Goal: Transaction & Acquisition: Purchase product/service

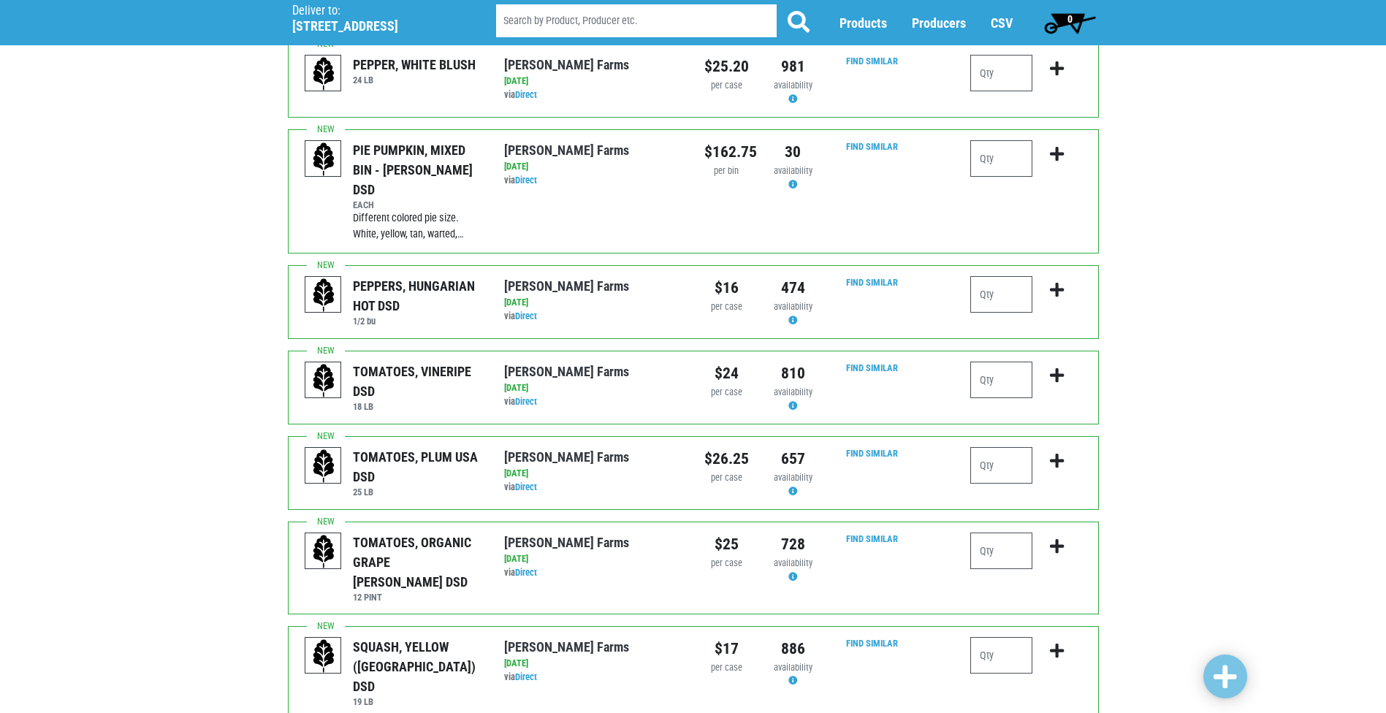
scroll to position [292, 0]
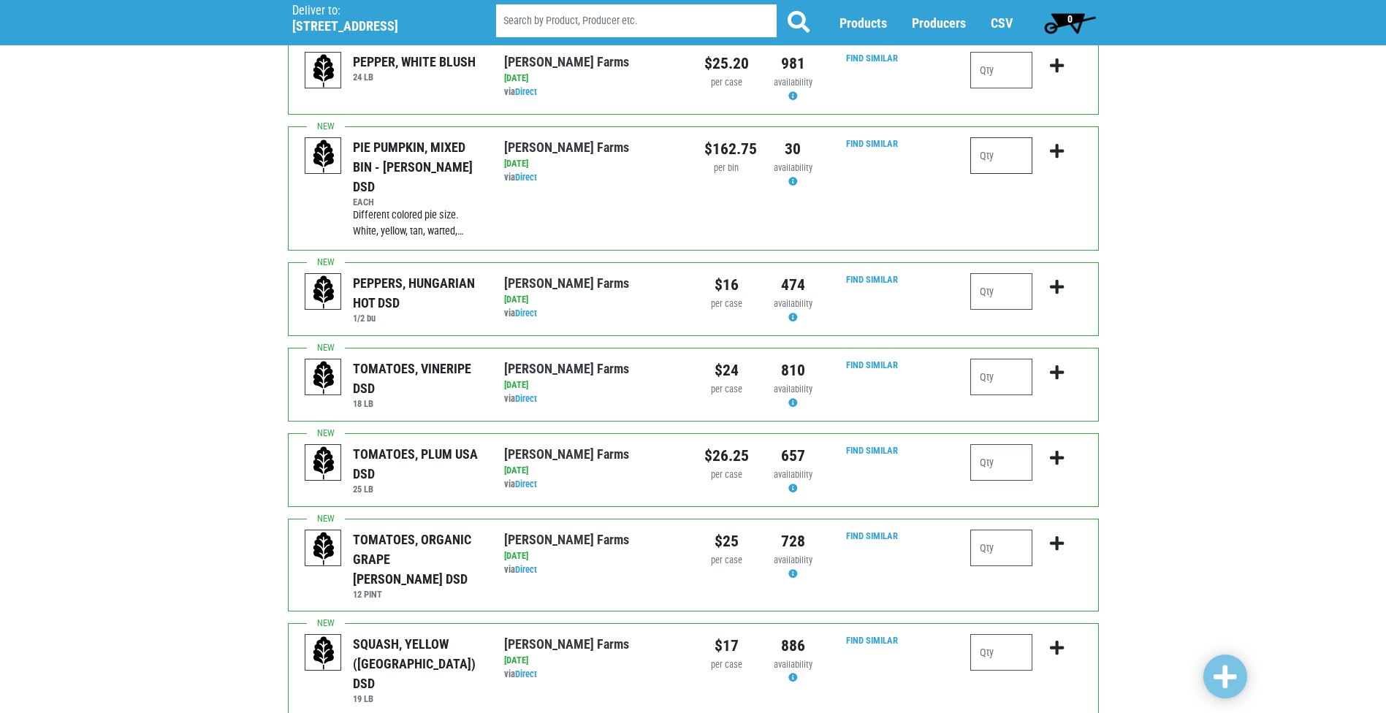
click at [994, 150] on input "number" at bounding box center [1001, 155] width 62 height 37
type input "1"
click at [980, 359] on input "number" at bounding box center [1001, 377] width 62 height 37
type input "1"
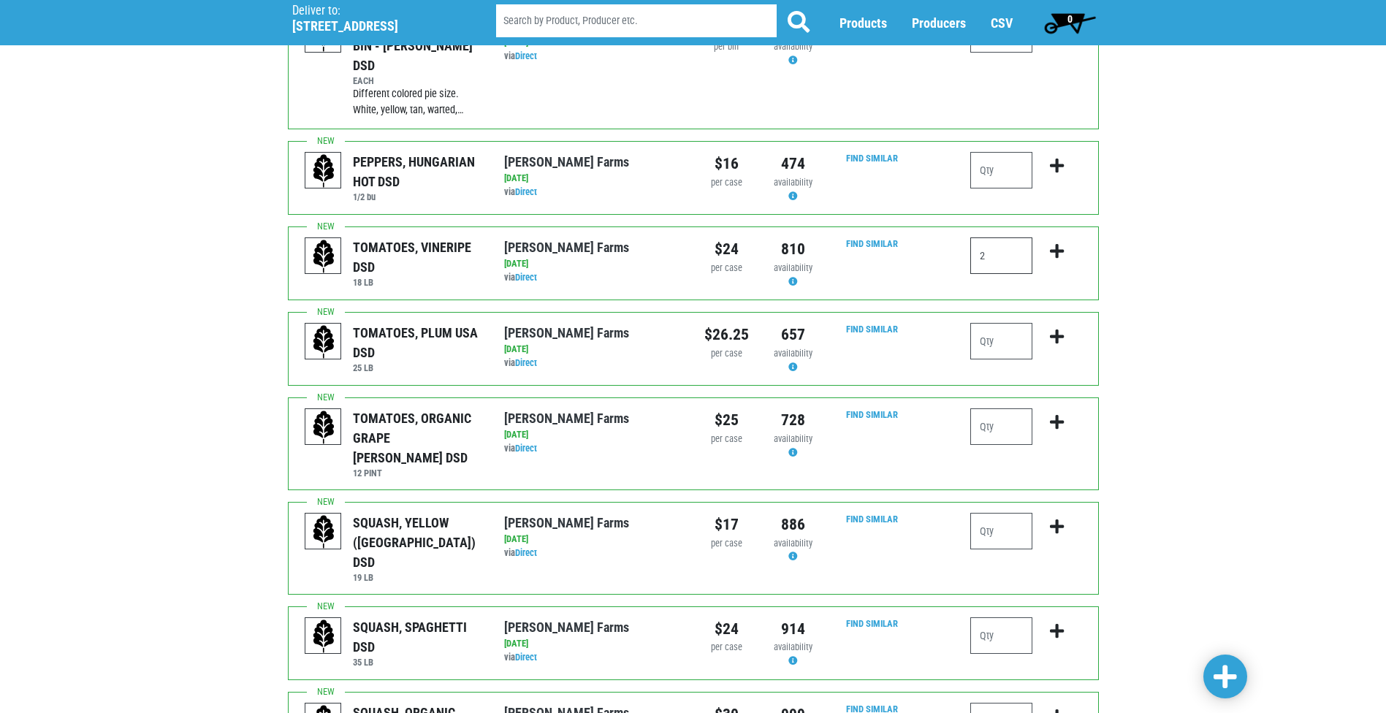
scroll to position [438, 0]
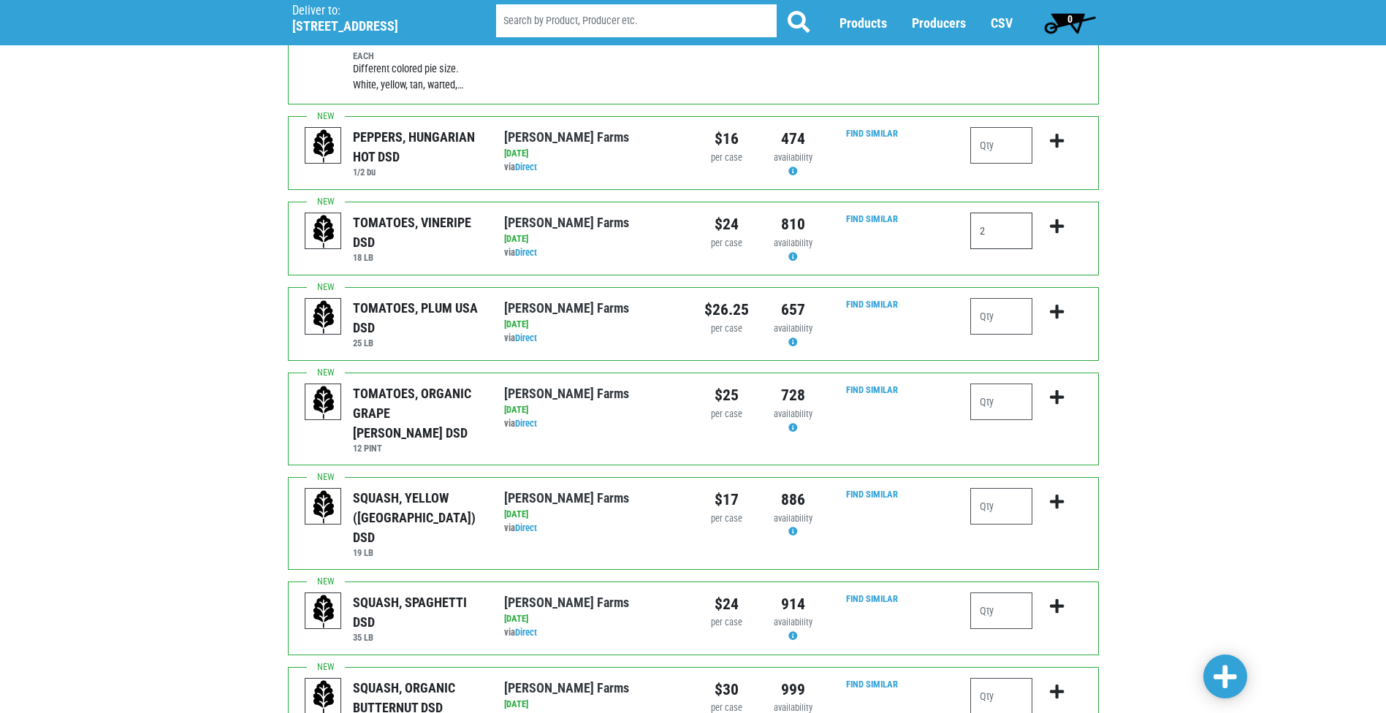
type input "2"
click at [1009, 488] on input "number" at bounding box center [1001, 506] width 62 height 37
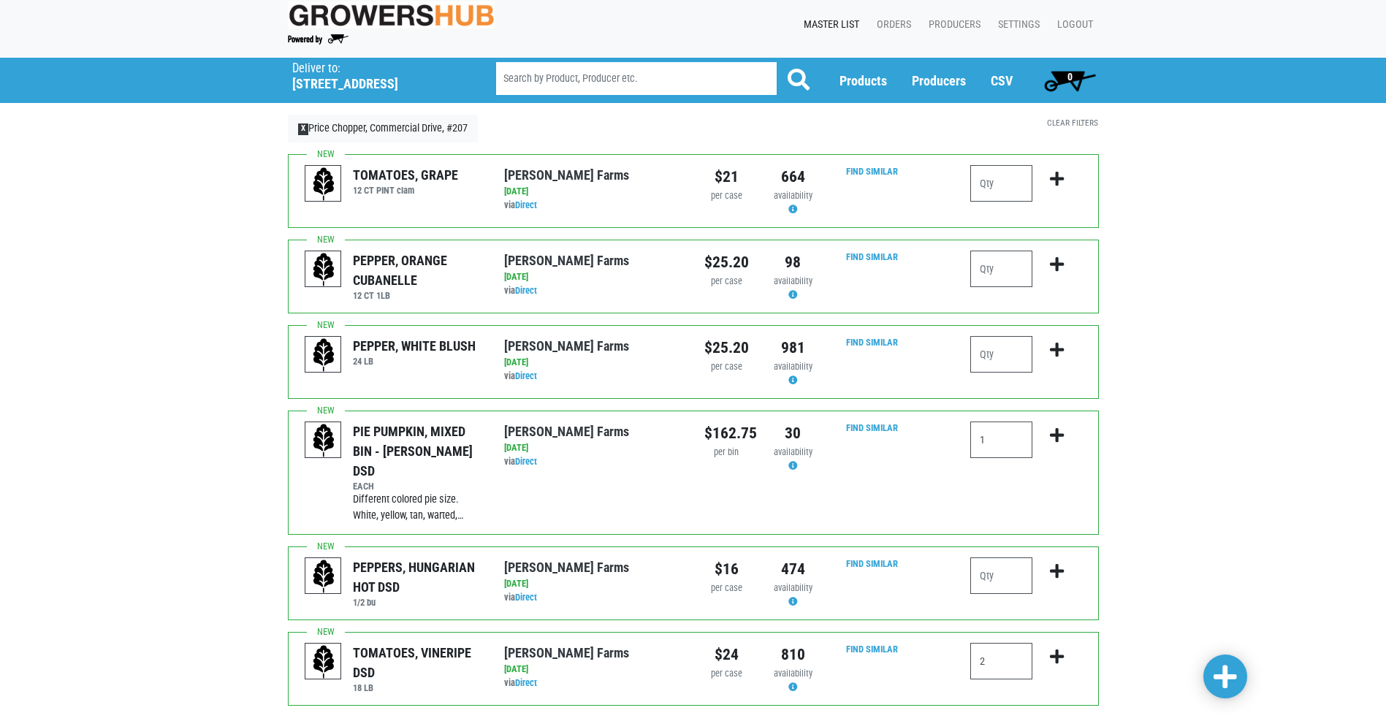
scroll to position [0, 0]
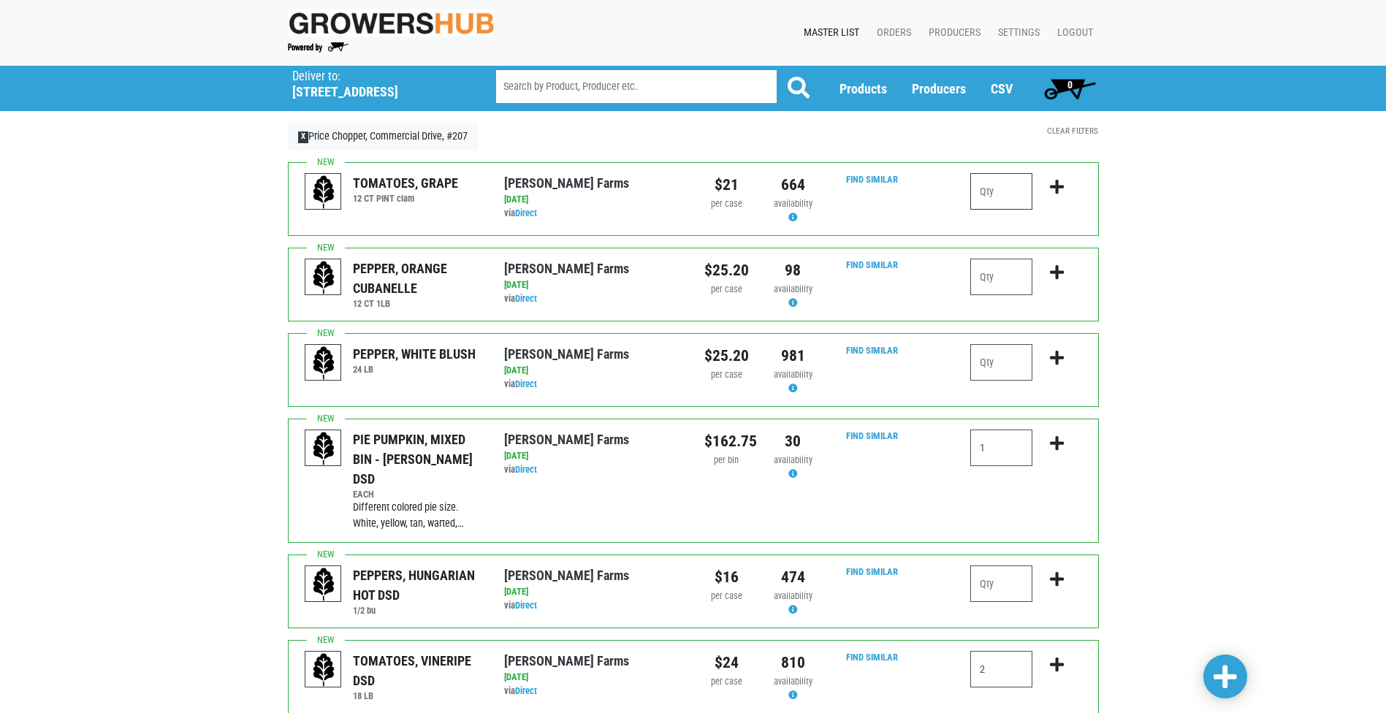
click at [1019, 188] on input "number" at bounding box center [1001, 191] width 62 height 37
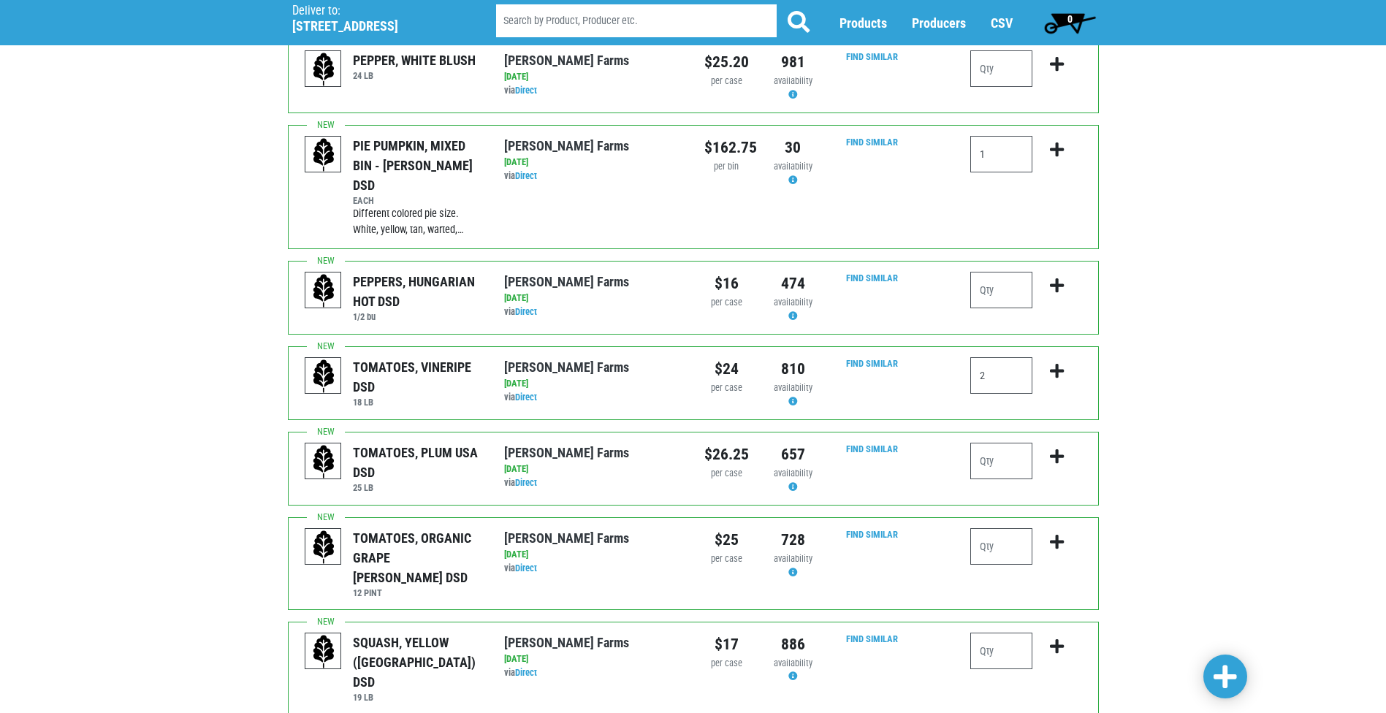
scroll to position [331, 0]
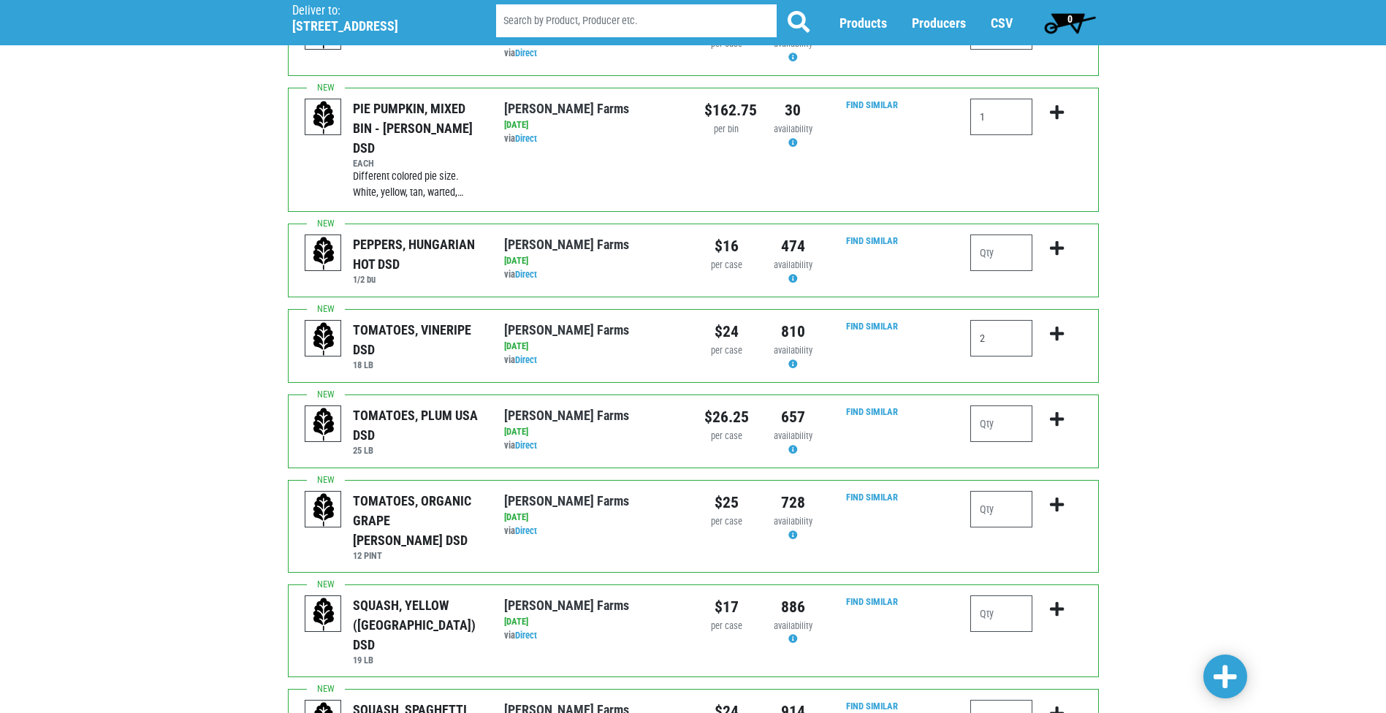
type input "11"
click at [996, 595] on input "number" at bounding box center [1001, 613] width 62 height 37
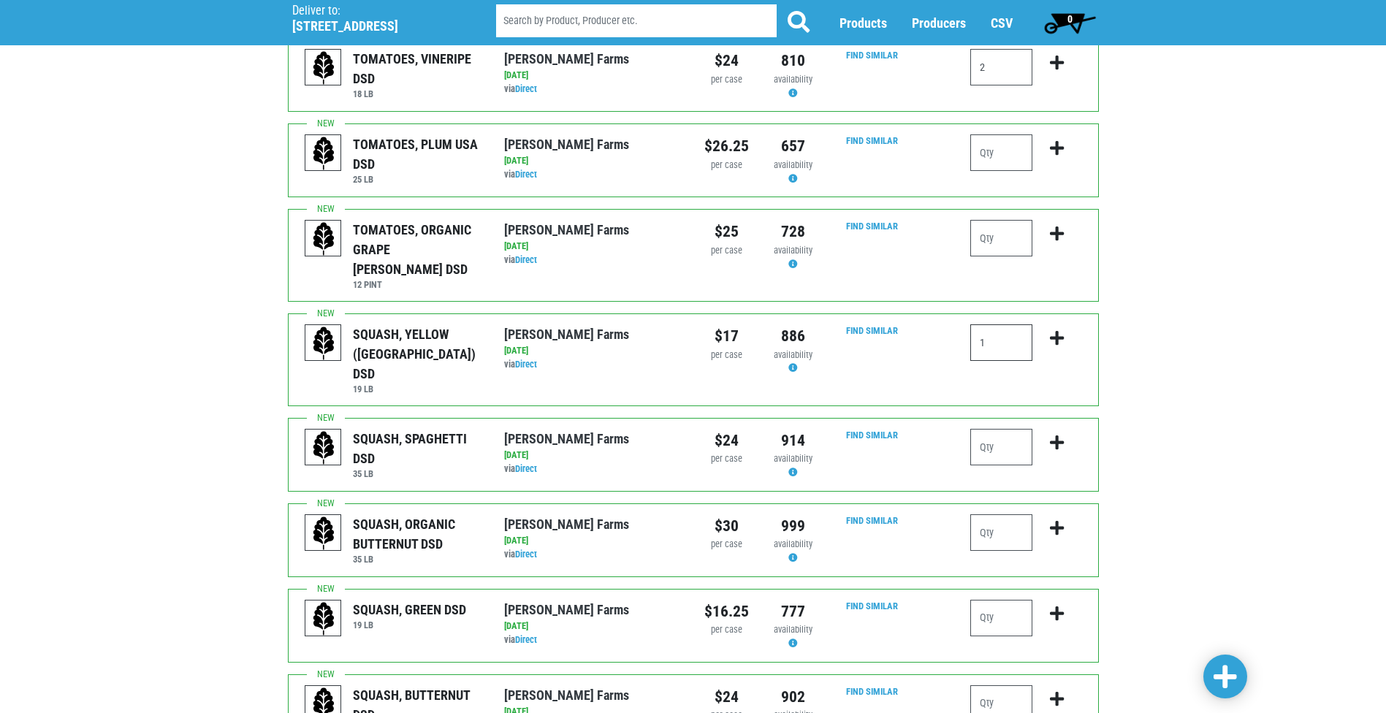
scroll to position [623, 0]
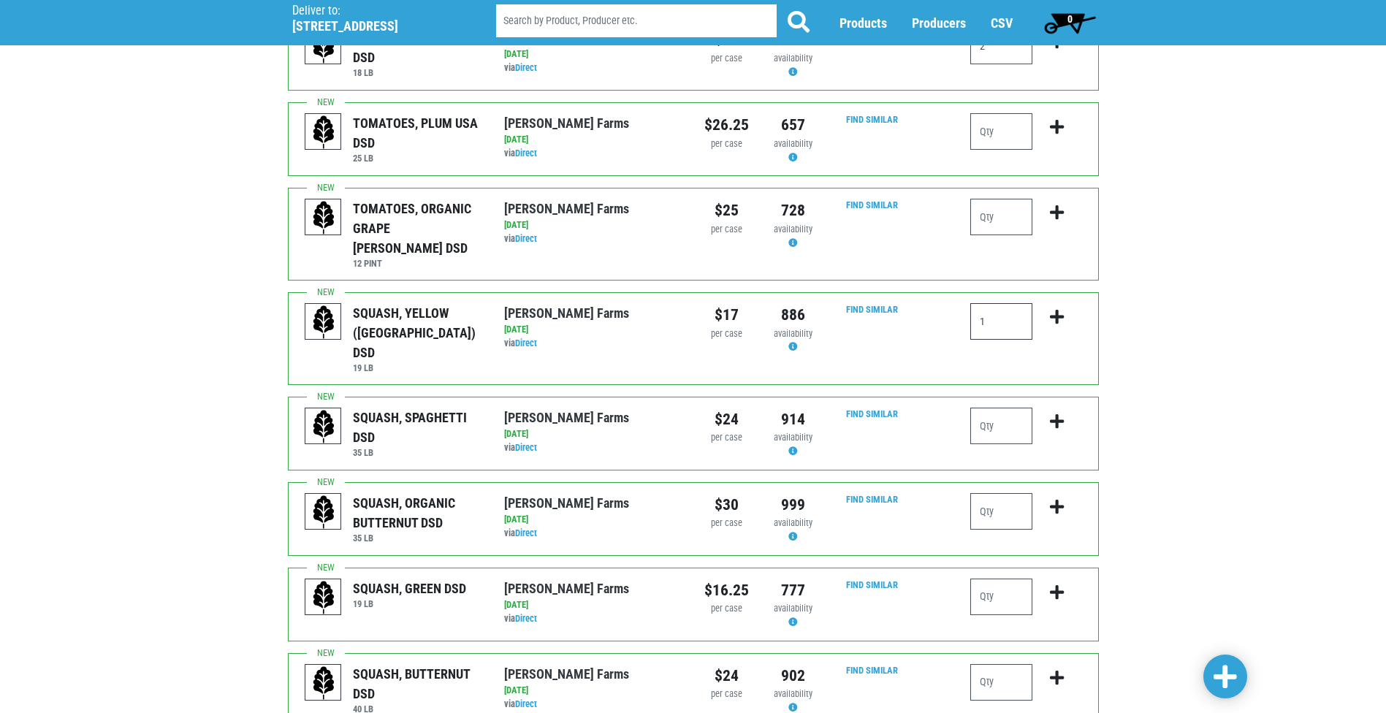
type input "1"
click at [1015, 493] on input "number" at bounding box center [1001, 511] width 62 height 37
type input "1"
click at [999, 579] on input "number" at bounding box center [1001, 597] width 62 height 37
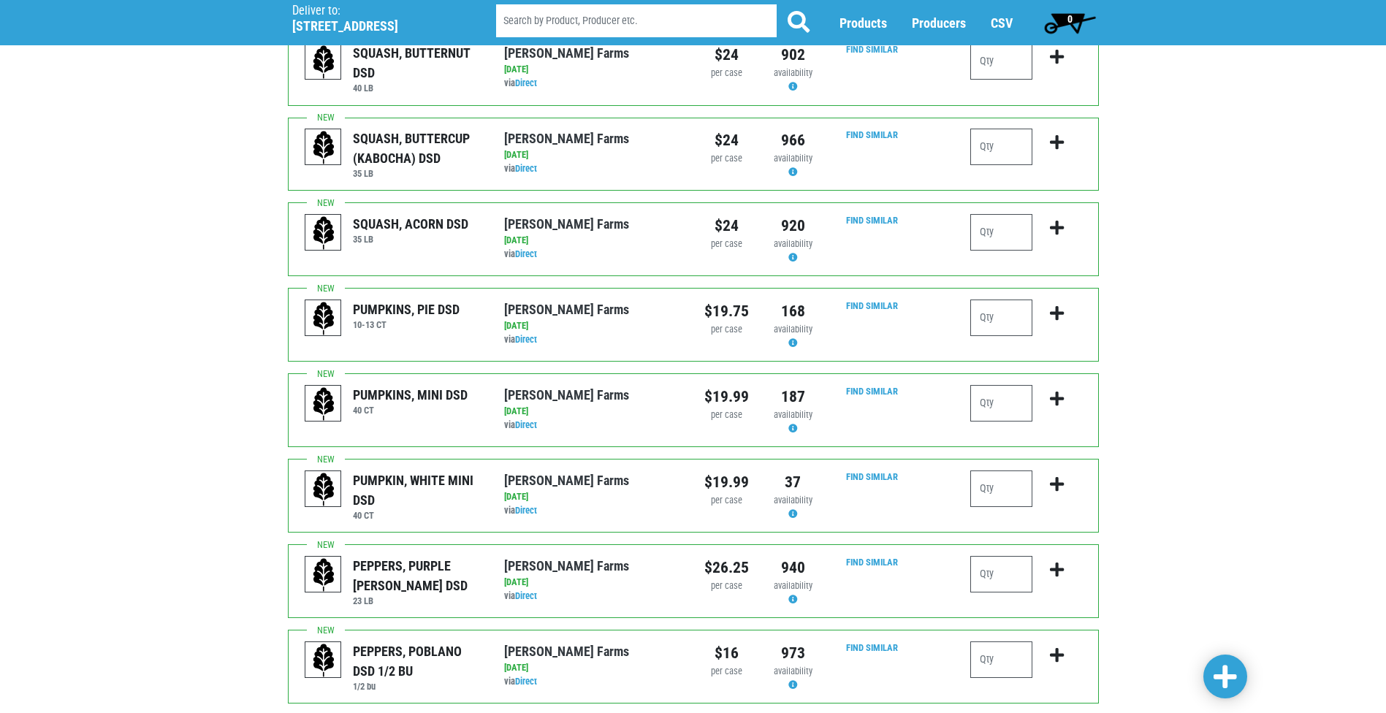
scroll to position [1270, 0]
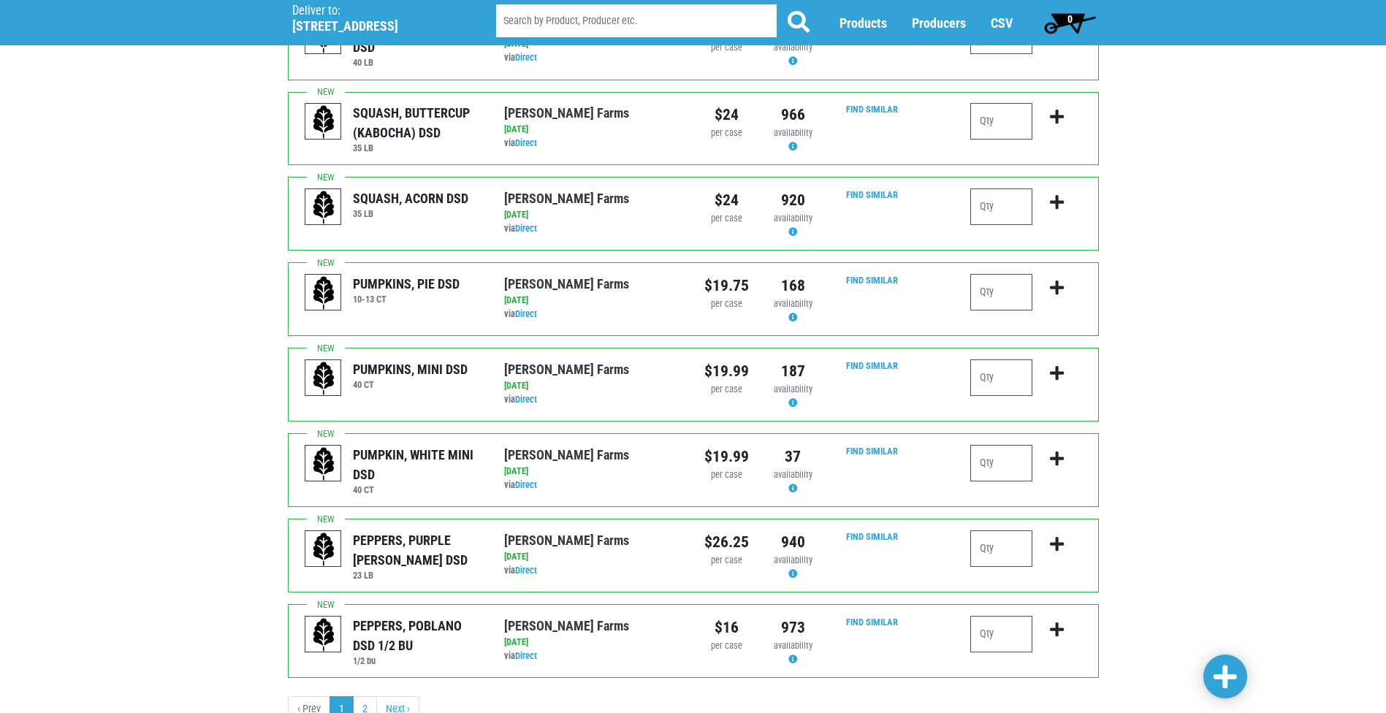
type input "1"
click at [1234, 670] on span at bounding box center [1224, 677] width 23 height 26
click at [370, 696] on link "2" at bounding box center [365, 709] width 24 height 26
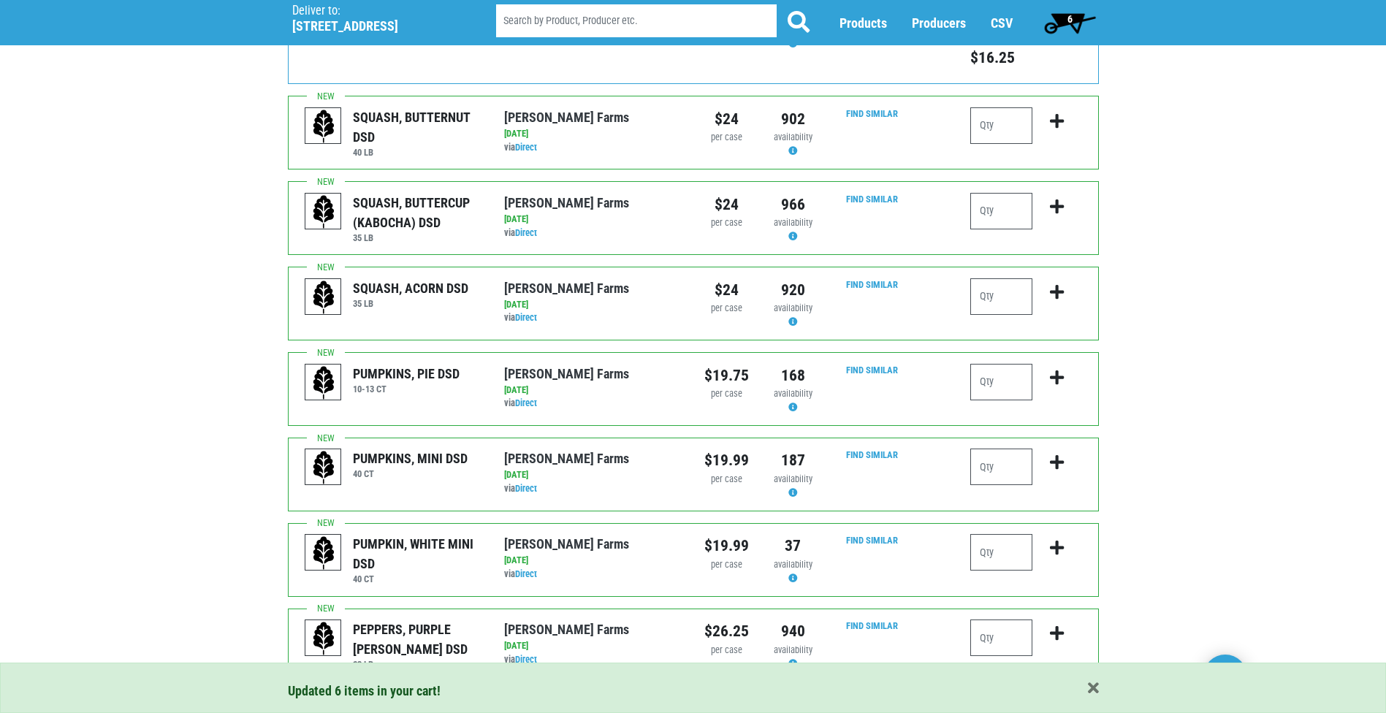
scroll to position [1379, 0]
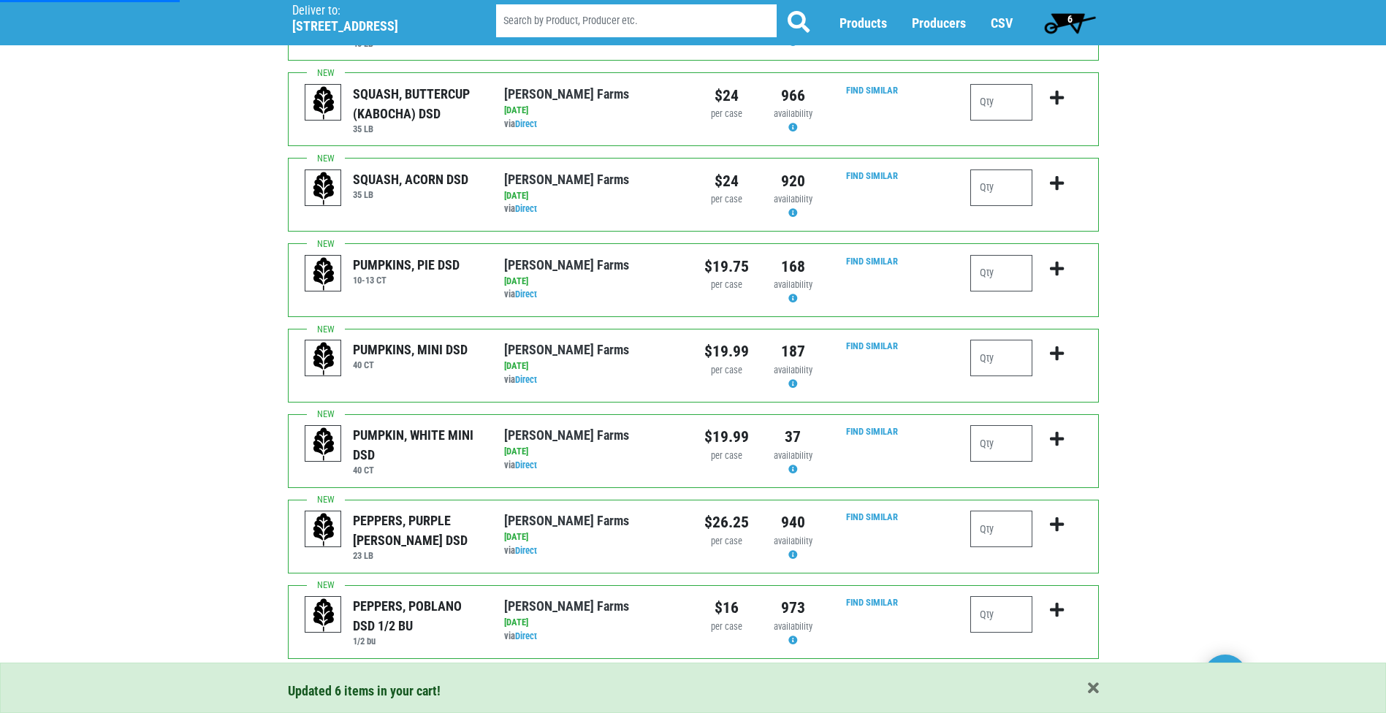
click at [370, 677] on link "2" at bounding box center [365, 690] width 24 height 26
click at [1098, 687] on span "button" at bounding box center [1093, 689] width 11 height 16
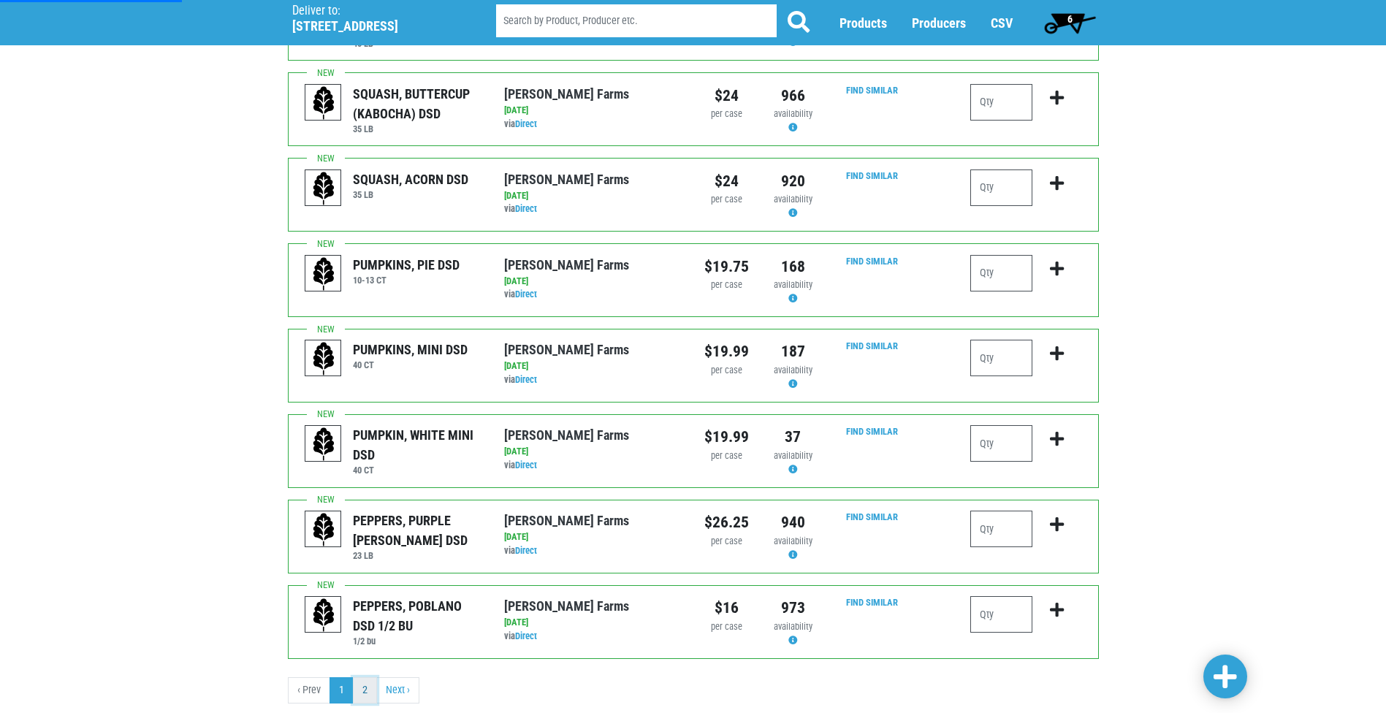
click at [368, 677] on link "2" at bounding box center [365, 690] width 24 height 26
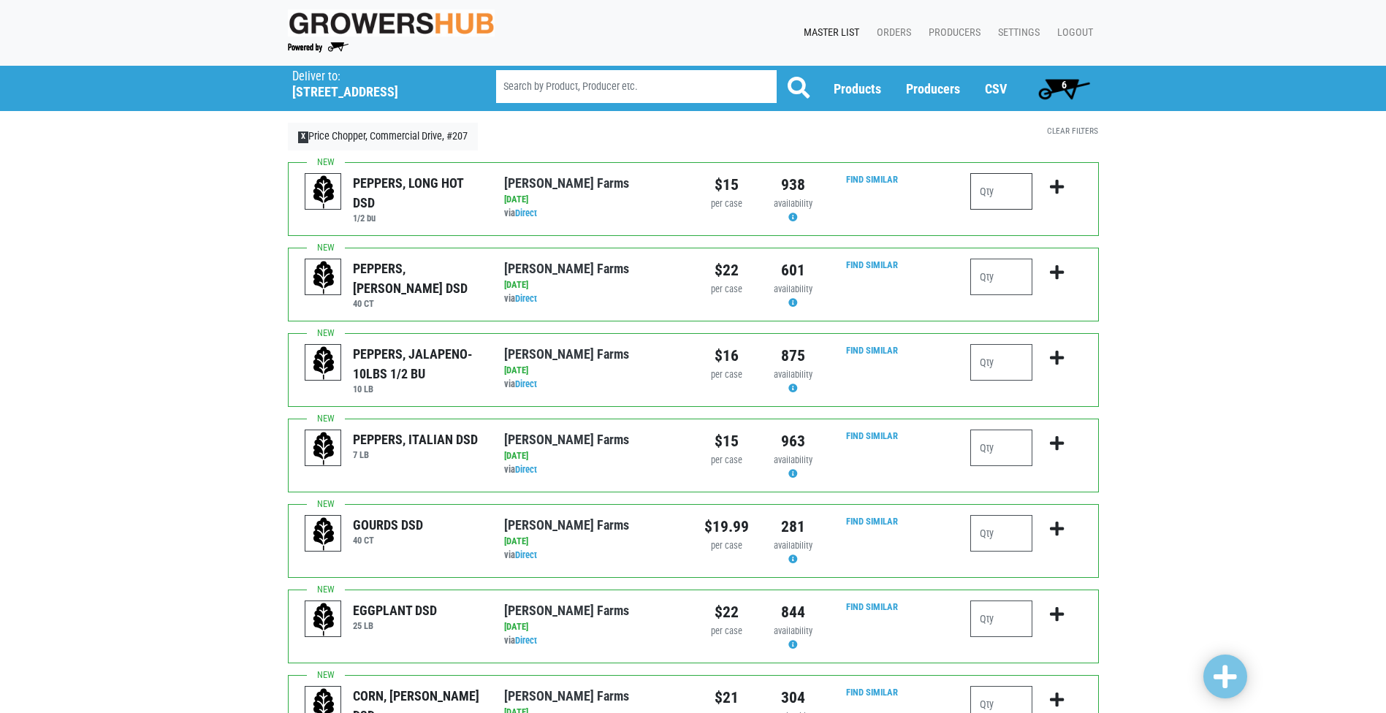
click at [1003, 196] on input "number" at bounding box center [1001, 191] width 62 height 37
click at [1005, 264] on input "number" at bounding box center [1001, 277] width 62 height 37
type input "1"
click at [1014, 455] on input "number" at bounding box center [1001, 448] width 62 height 37
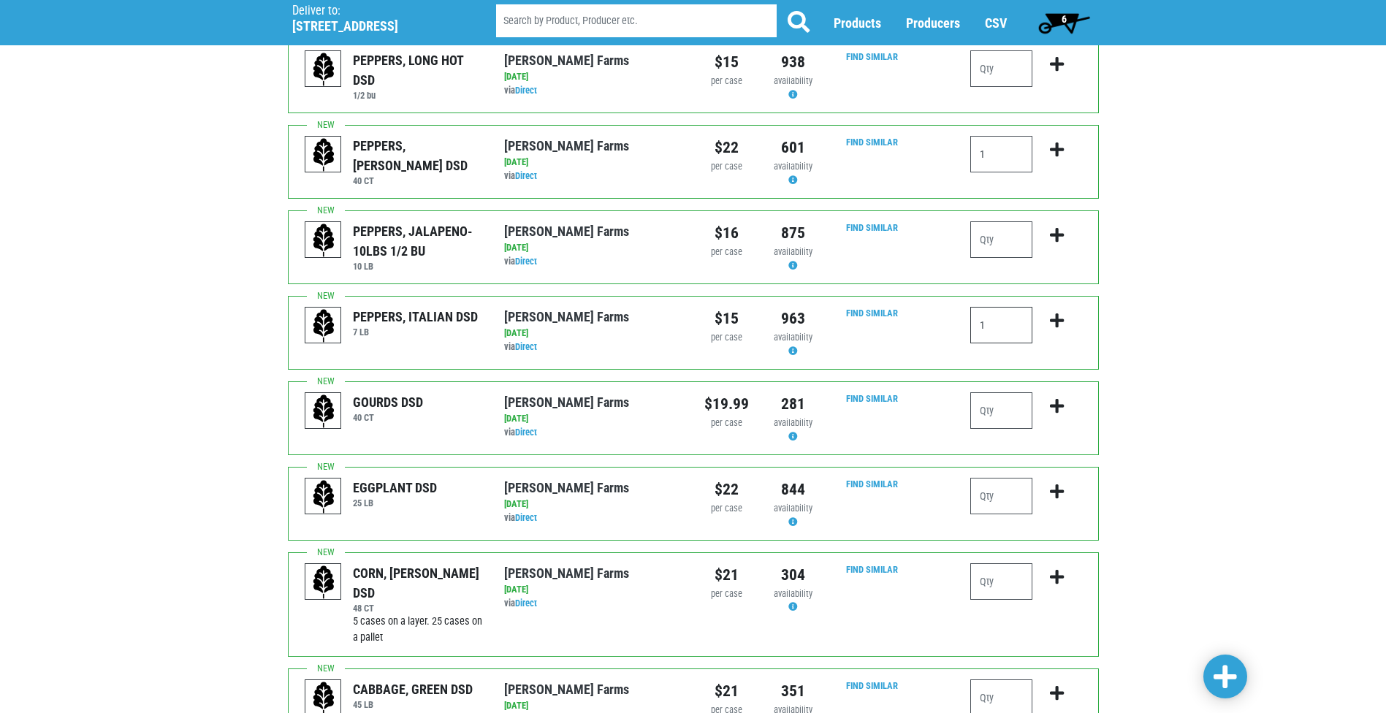
scroll to position [219, 0]
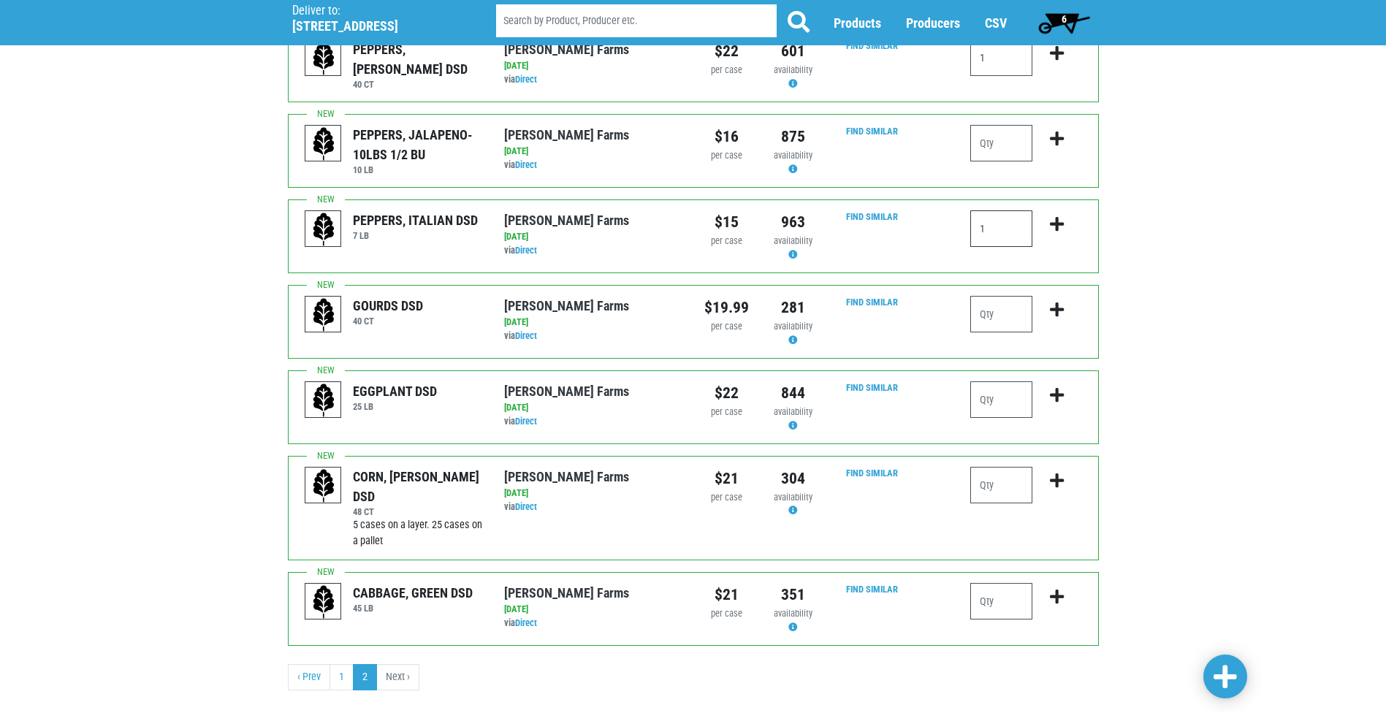
type input "1"
click at [1012, 411] on input "number" at bounding box center [1001, 399] width 62 height 37
type input "1"
click at [996, 598] on input "number" at bounding box center [1001, 601] width 62 height 37
type input "1"
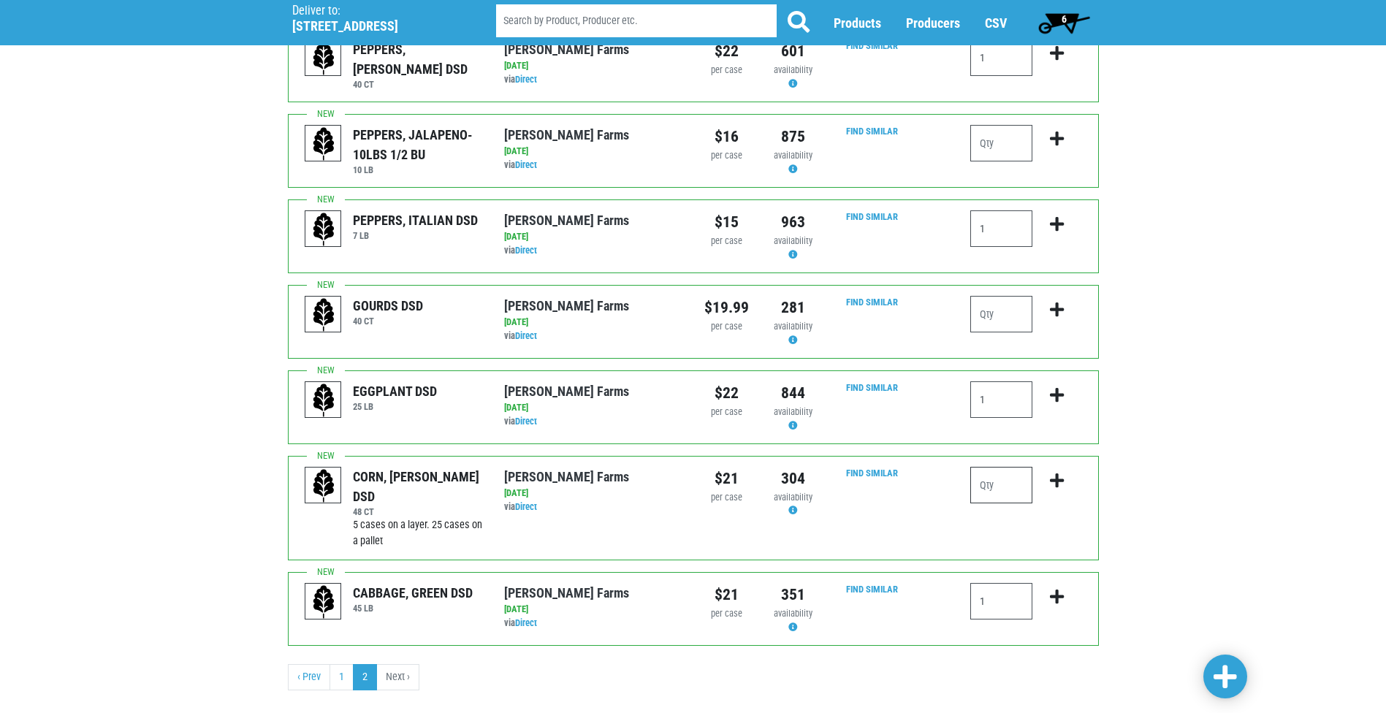
click at [1009, 487] on input "number" at bounding box center [1001, 485] width 62 height 37
type input "4"
click at [1209, 671] on link at bounding box center [1225, 677] width 44 height 44
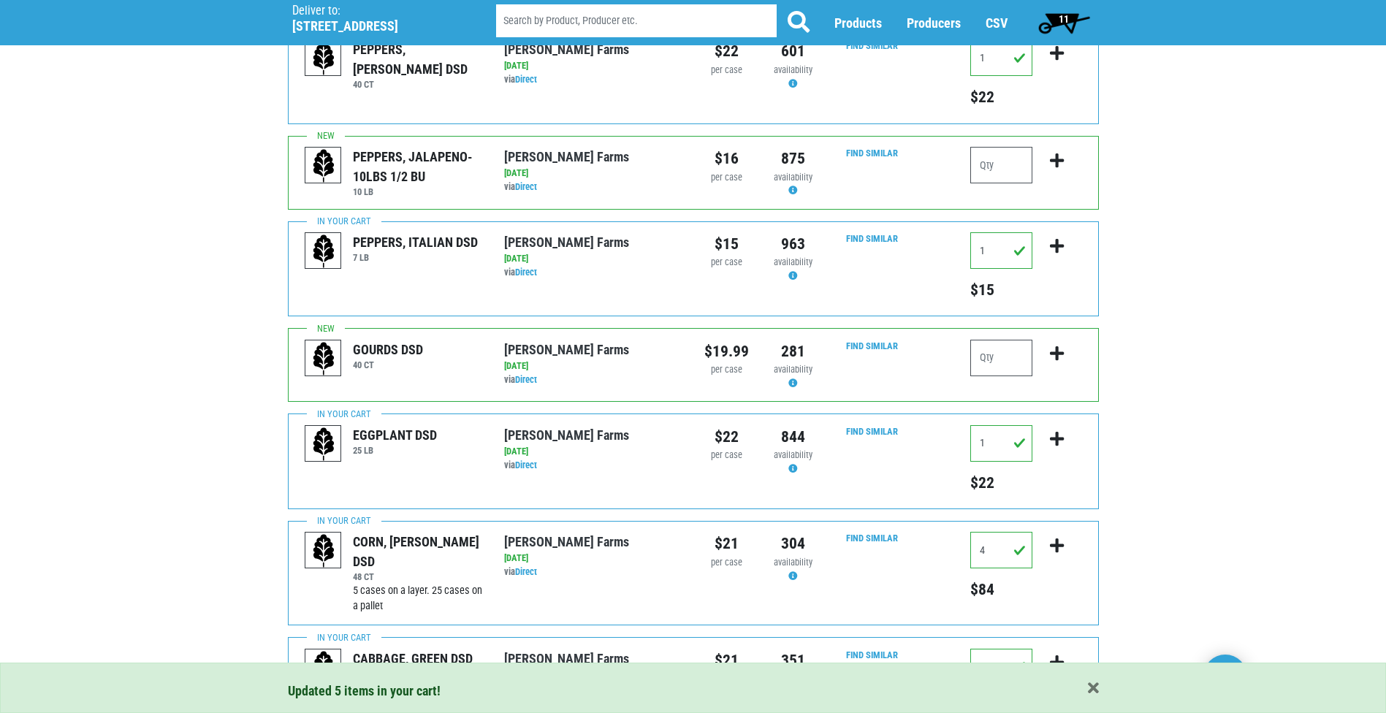
click at [1071, 29] on span "11" at bounding box center [1064, 22] width 65 height 29
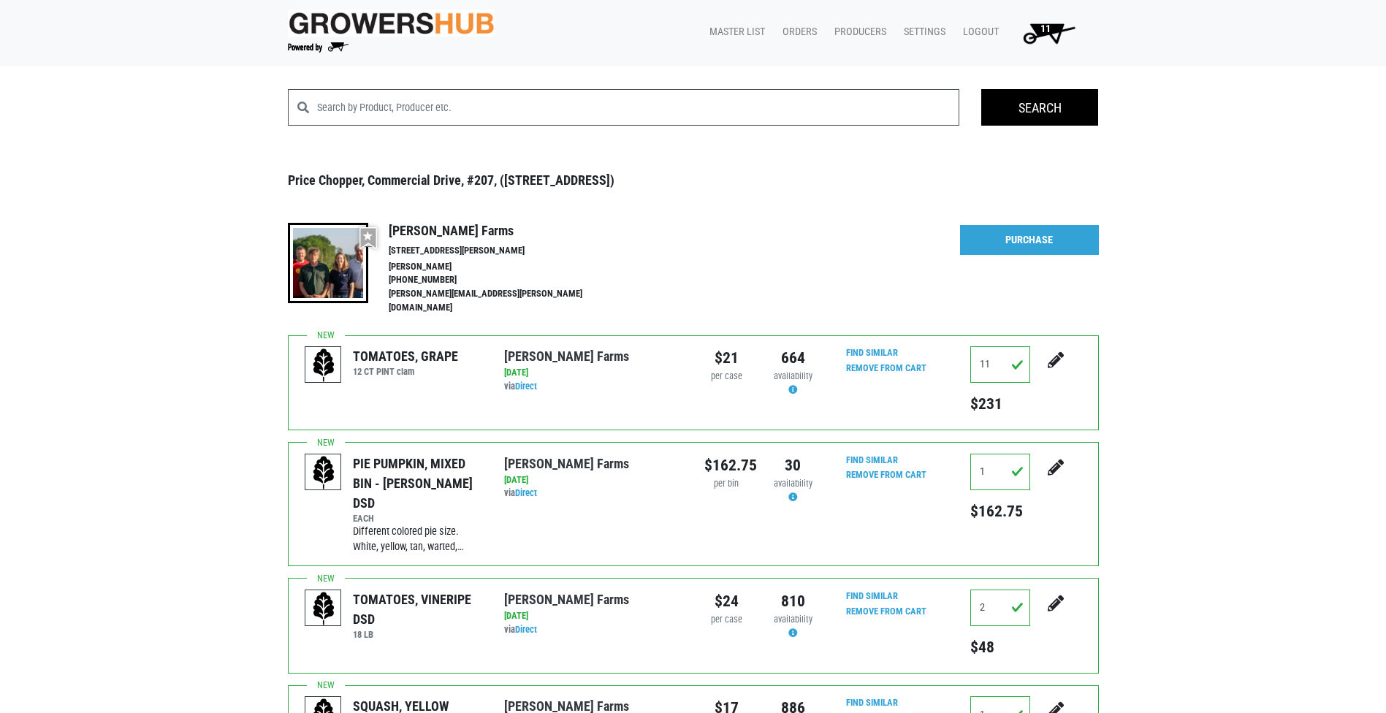
click at [1051, 43] on span "11" at bounding box center [1046, 34] width 83 height 26
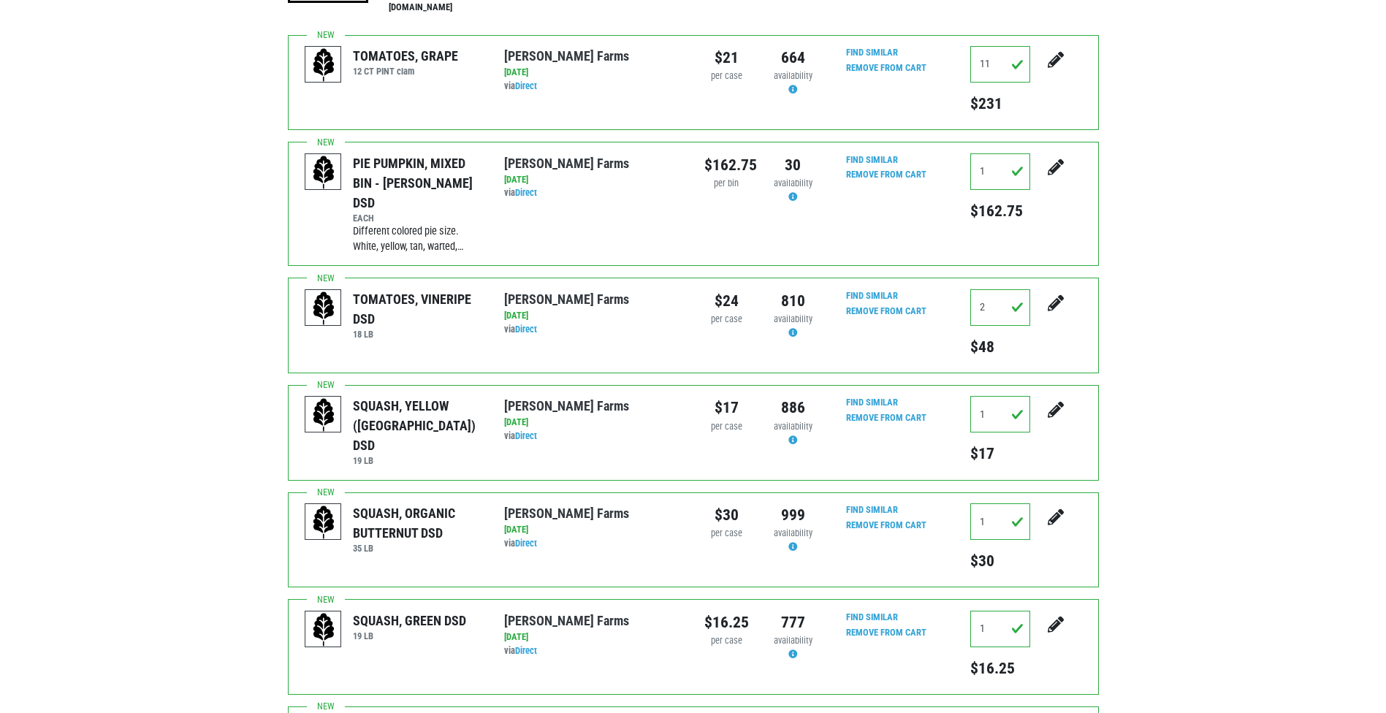
scroll to position [292, 0]
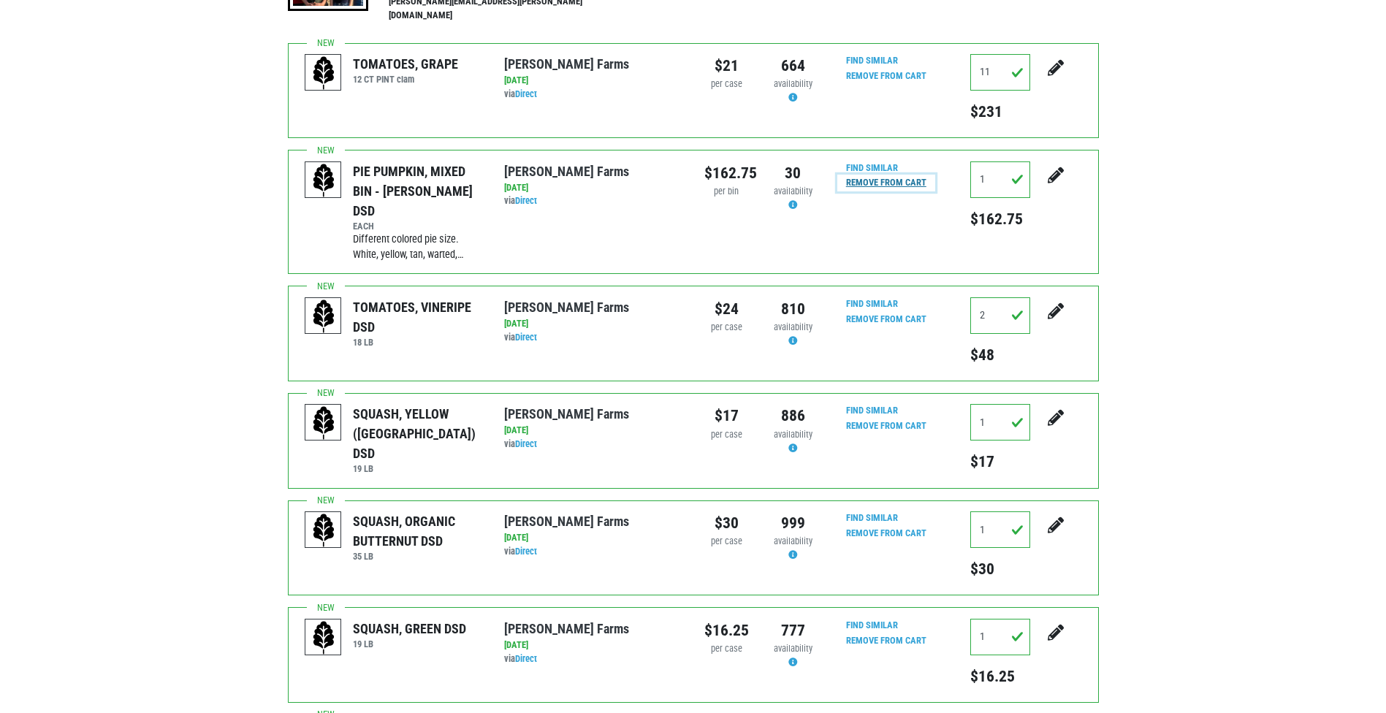
click at [914, 175] on input "Remove From Cart" at bounding box center [886, 183] width 98 height 17
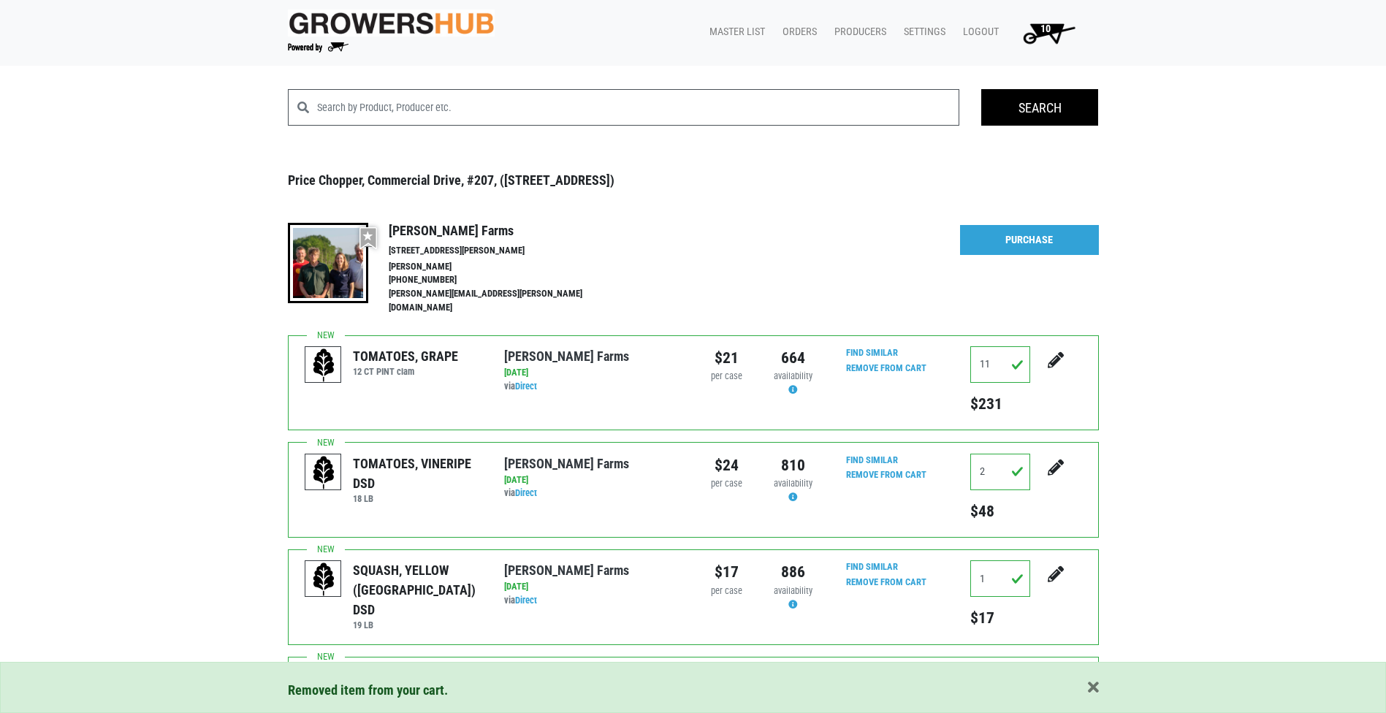
scroll to position [146, 0]
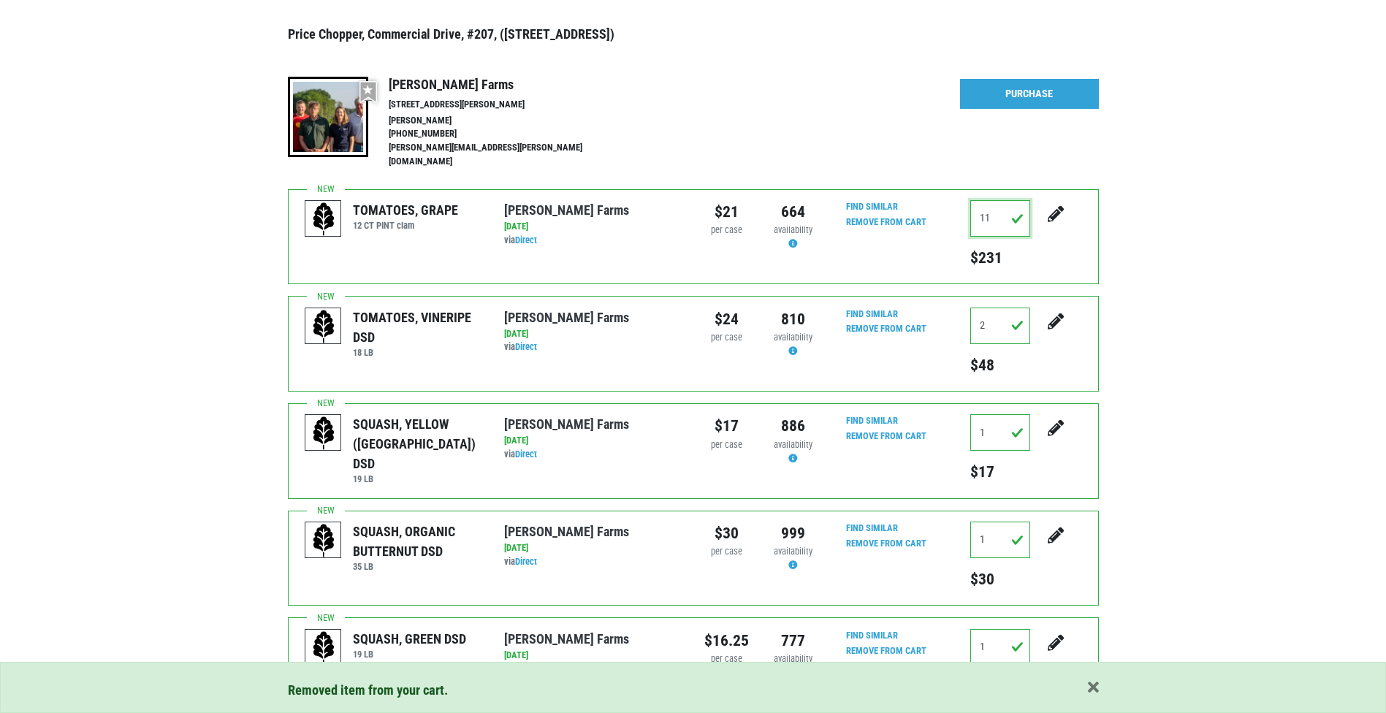
click at [1011, 203] on input "11" at bounding box center [1000, 218] width 60 height 37
click at [1062, 206] on icon "submit" at bounding box center [1056, 214] width 16 height 16
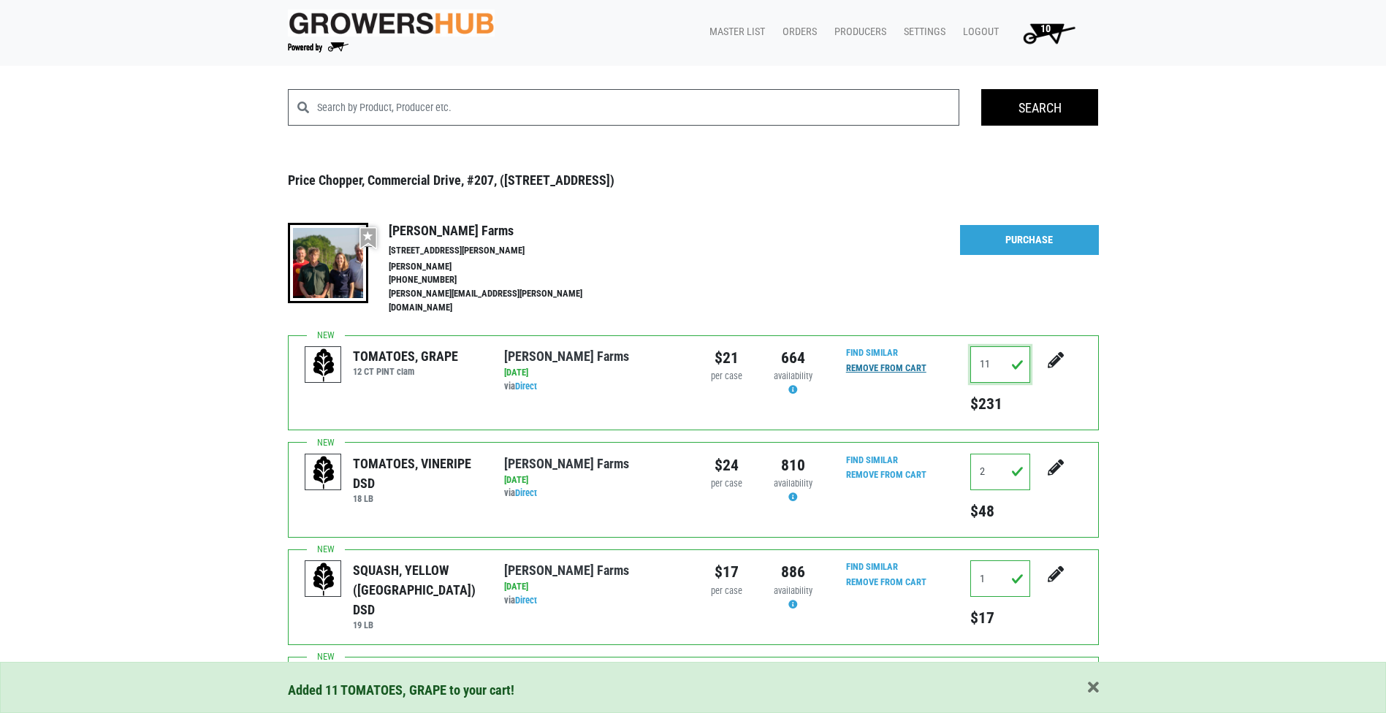
drag, startPoint x: 1012, startPoint y: 343, endPoint x: 853, endPoint y: 353, distance: 158.8
click at [878, 362] on div "TOMATOES, GRAPE 12 CT PINT clam [PERSON_NAME] Farms [DATE] via Direct $21 per c…" at bounding box center [693, 383] width 811 height 96
type input "1"
click at [1056, 352] on icon "submit" at bounding box center [1056, 360] width 16 height 16
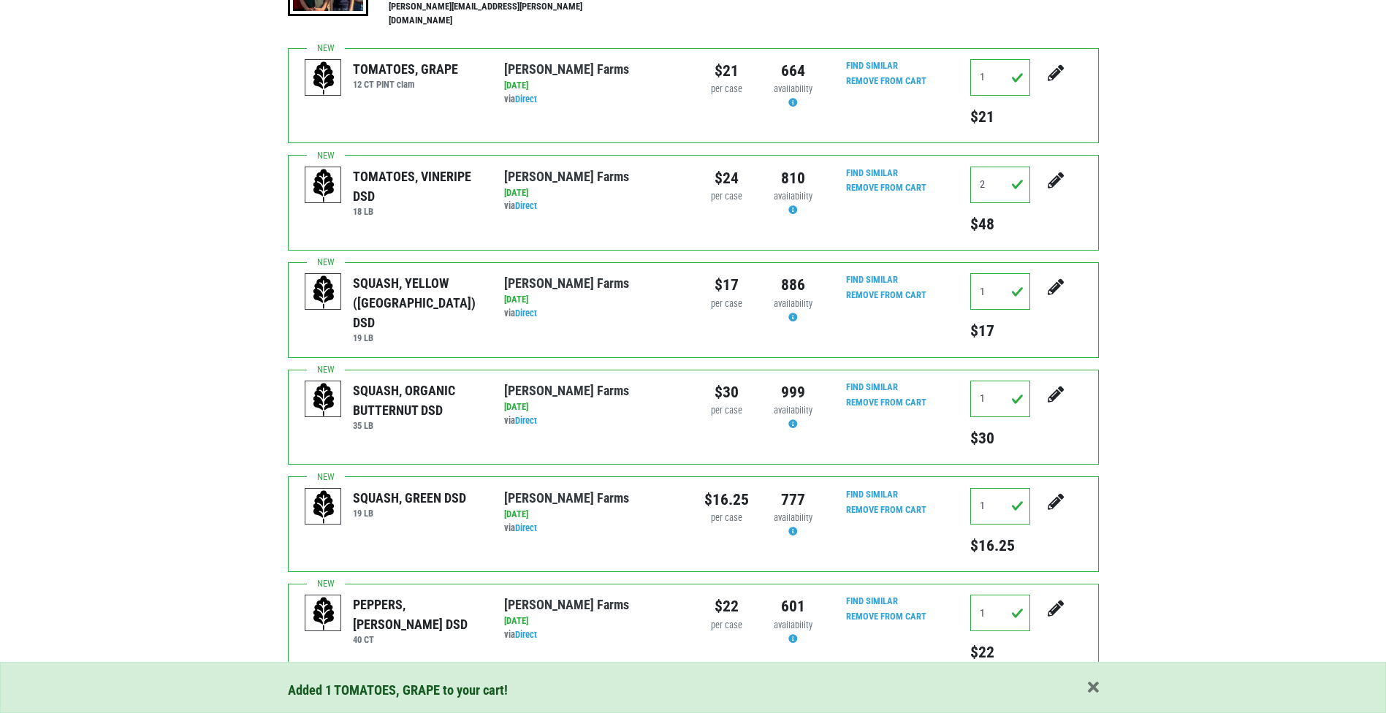
scroll to position [292, 0]
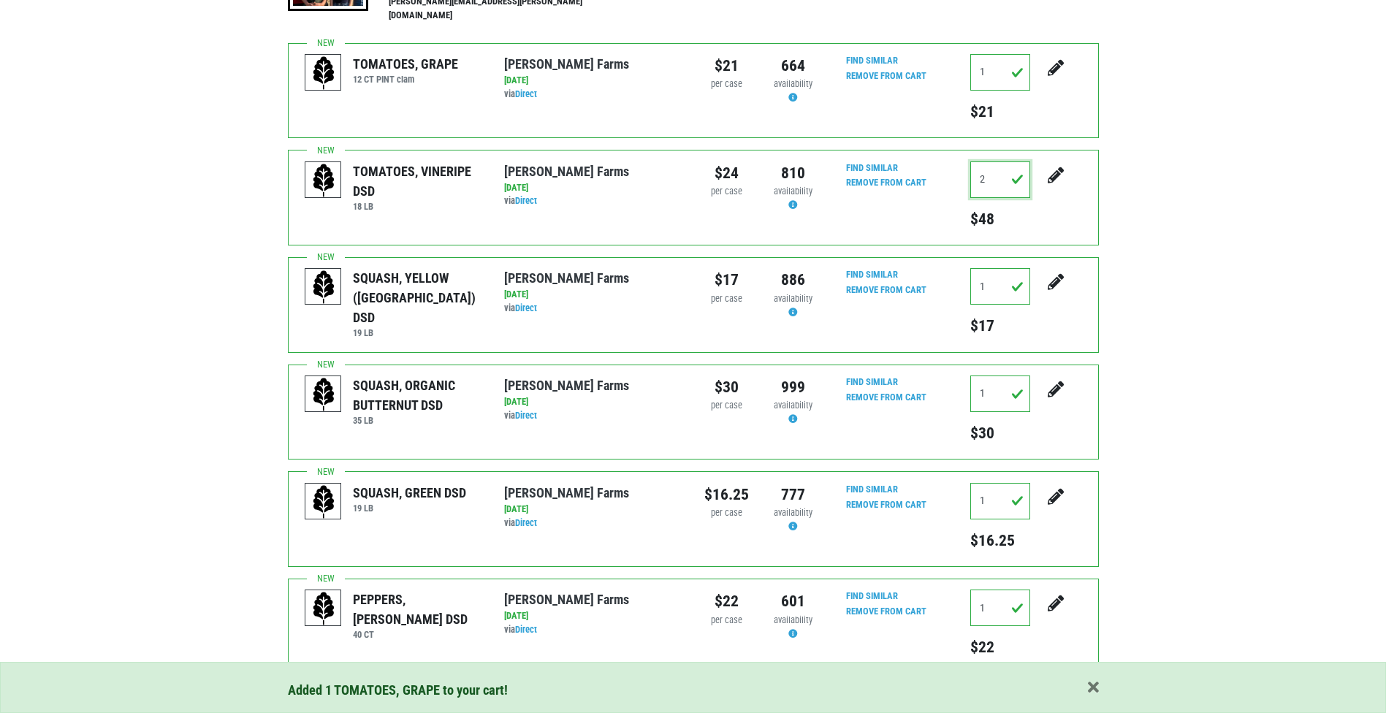
drag, startPoint x: 986, startPoint y: 161, endPoint x: 857, endPoint y: 180, distance: 130.0
click at [857, 180] on div "TOMATOES, VINERIPE DSD 18 LB Reeves Farms 2025-09-09 via Direct $24 per case 81…" at bounding box center [693, 198] width 811 height 96
type input "1"
click at [1061, 161] on button "submit" at bounding box center [1055, 184] width 37 height 46
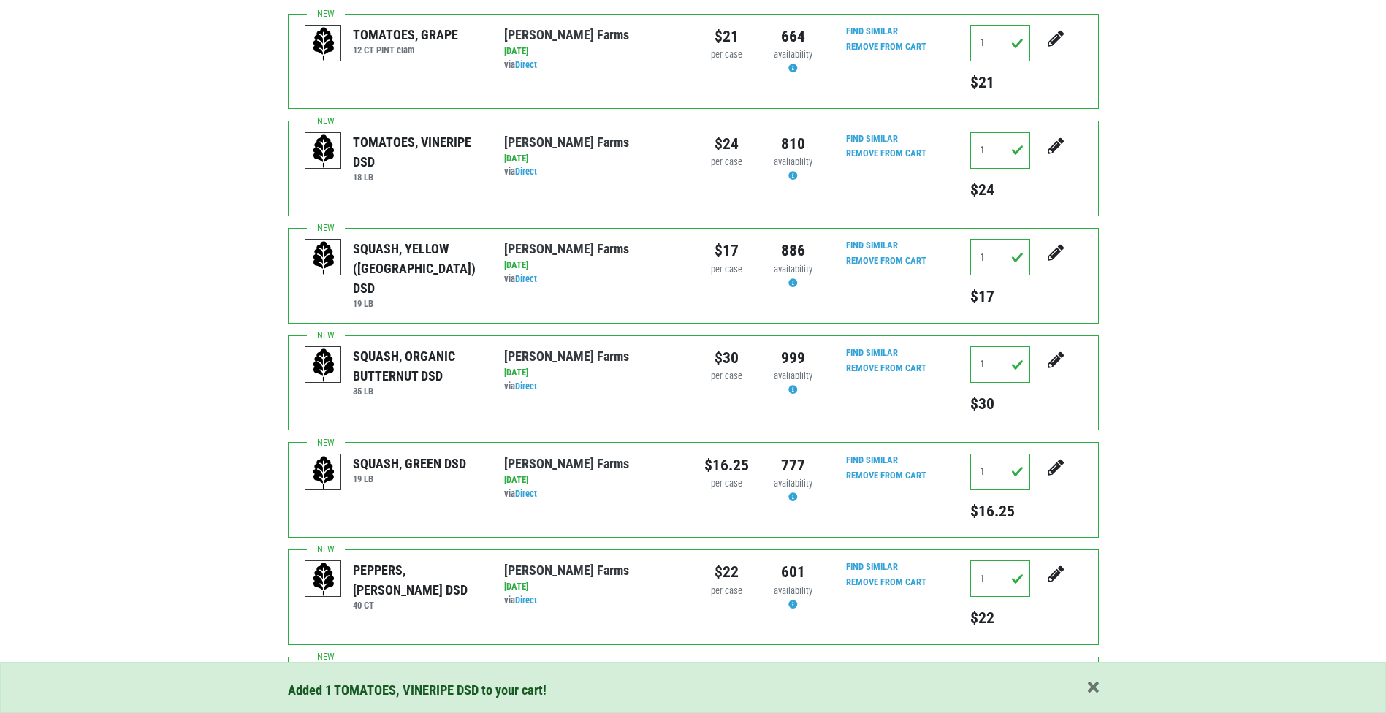
scroll to position [365, 0]
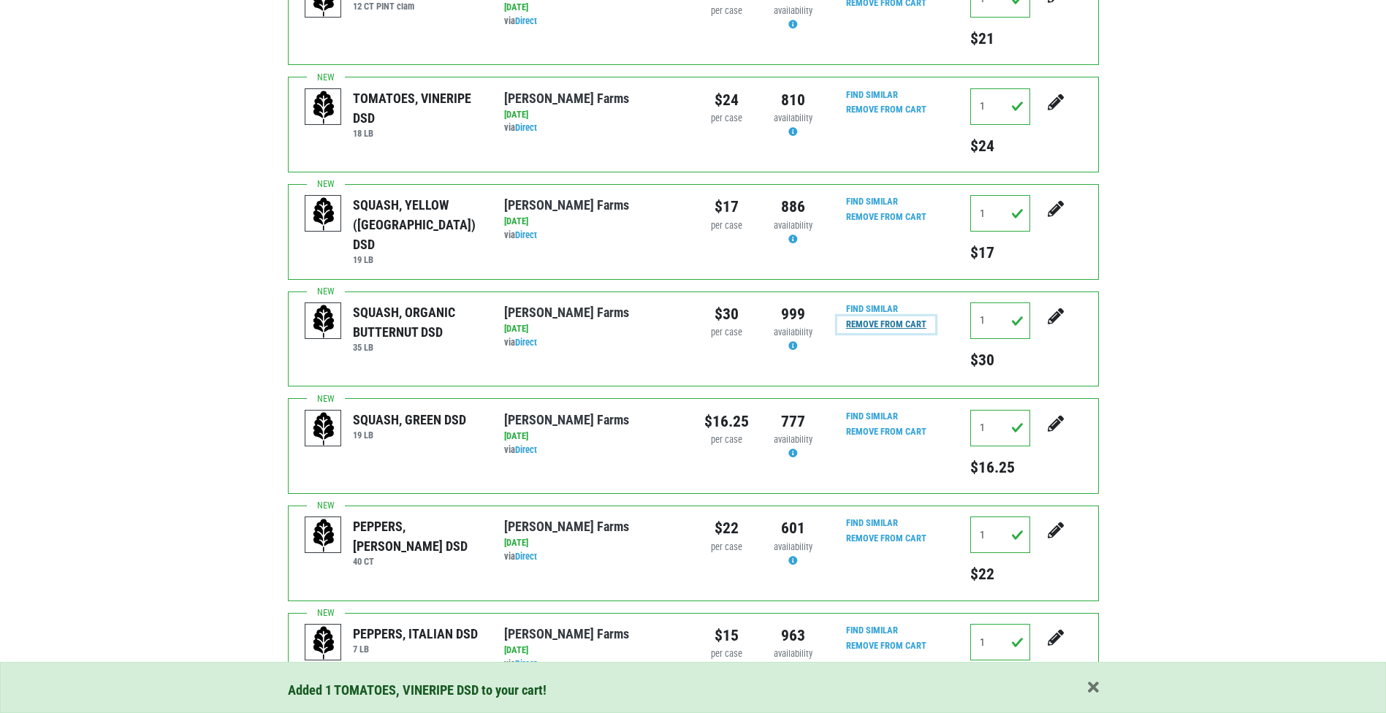
click at [871, 316] on input "Remove From Cart" at bounding box center [886, 324] width 98 height 17
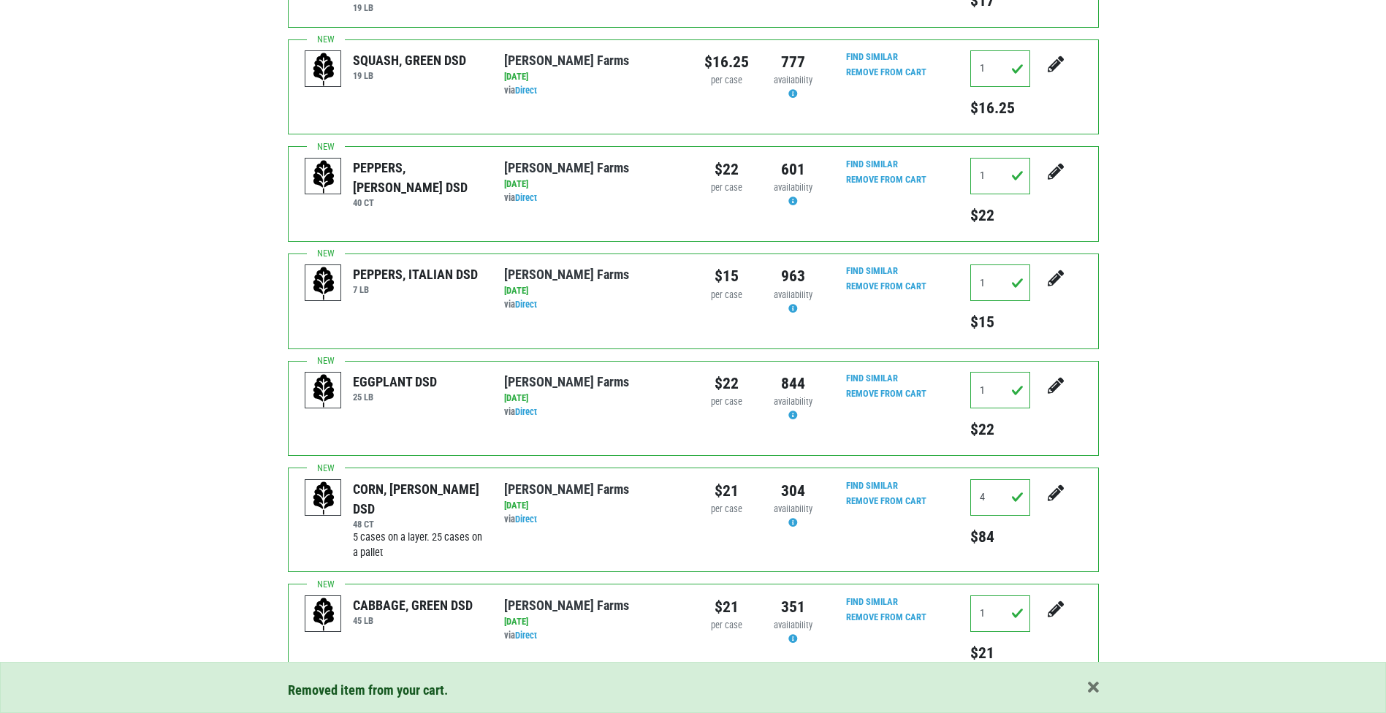
scroll to position [664, 0]
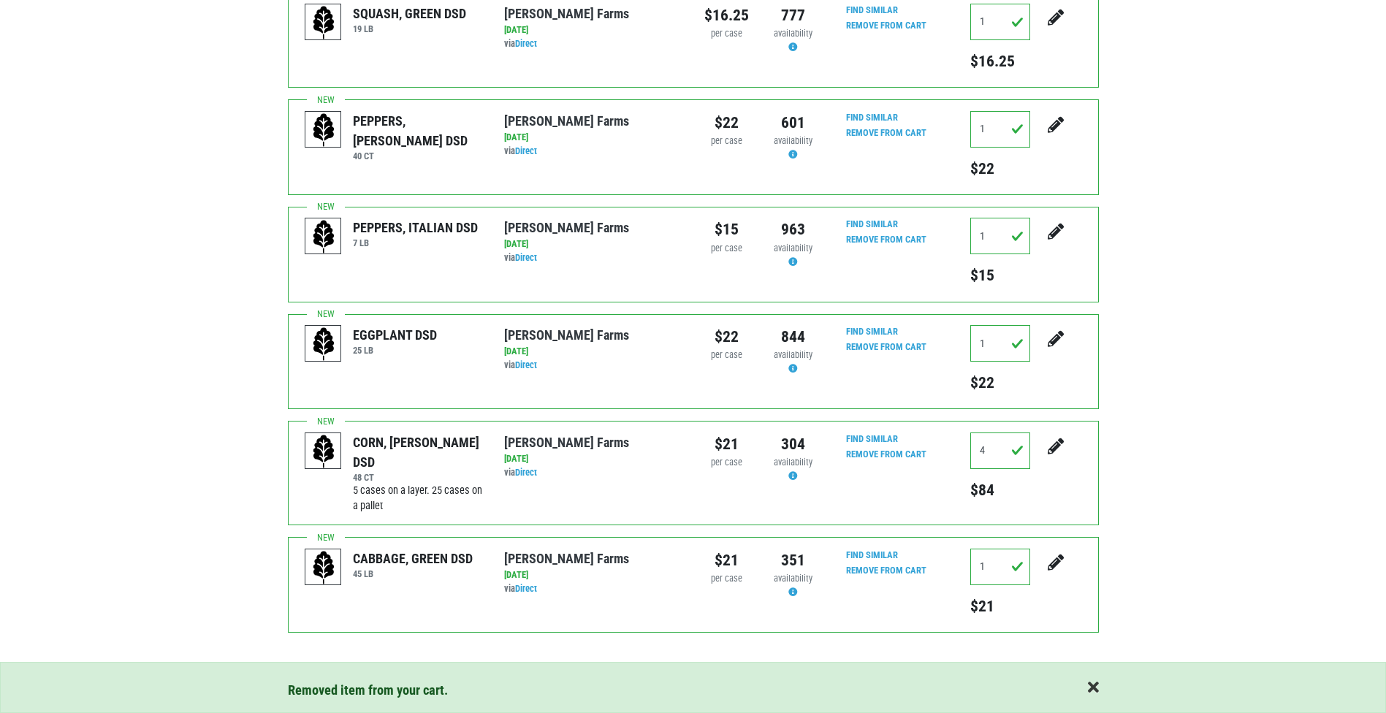
click at [1094, 688] on span "button" at bounding box center [1093, 688] width 11 height 16
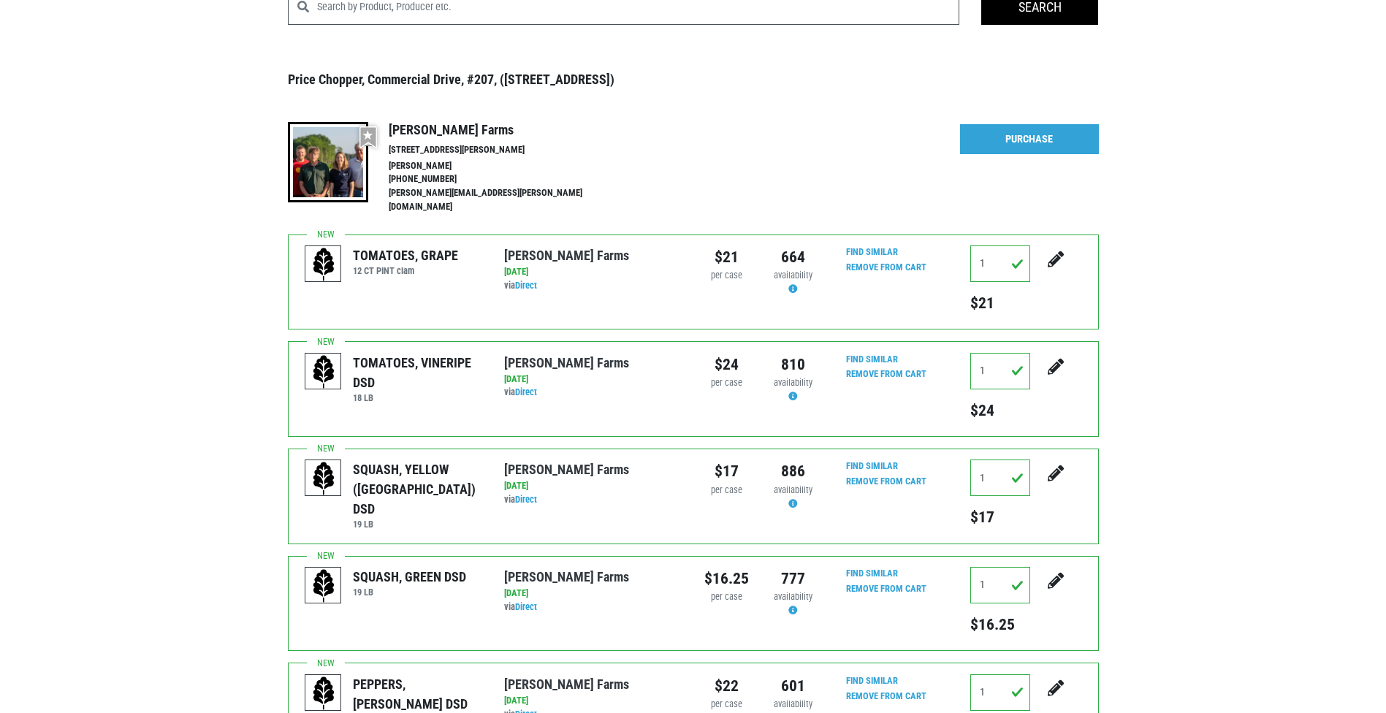
scroll to position [0, 0]
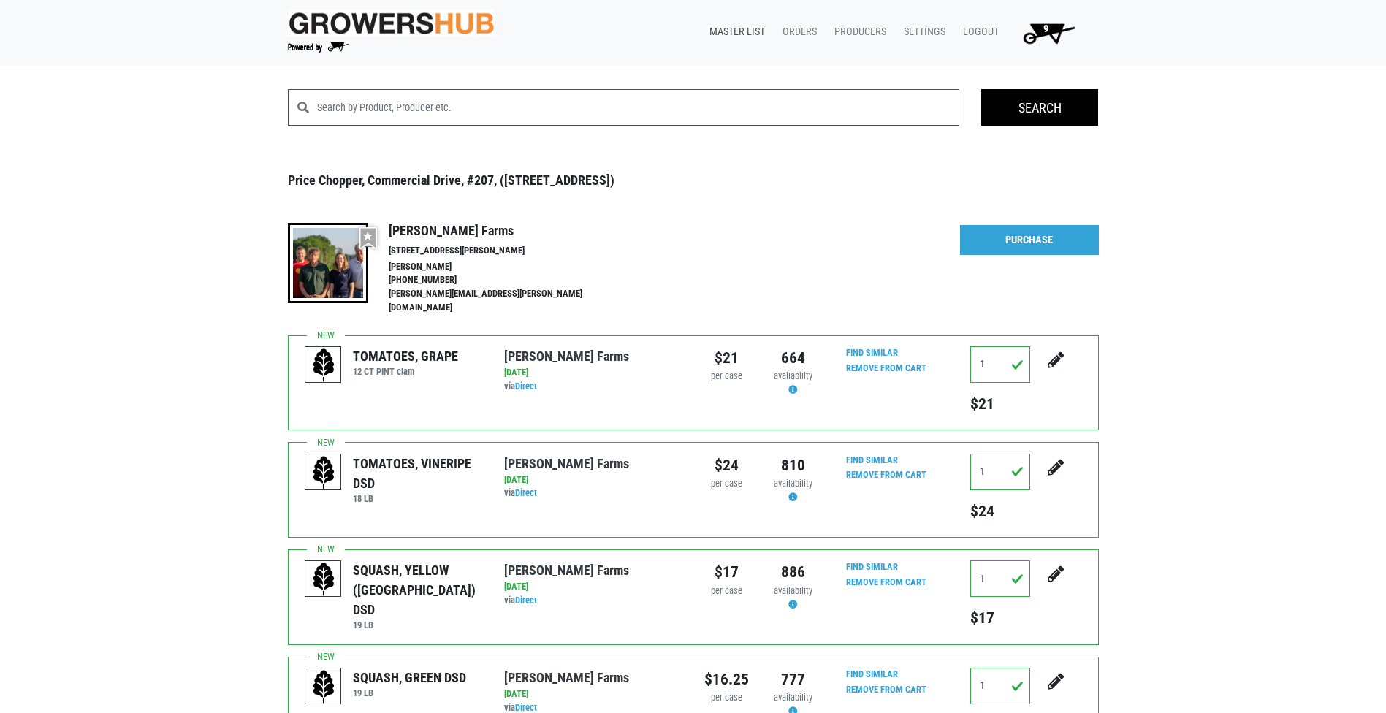
click at [767, 34] on link "Master List" at bounding box center [734, 32] width 73 height 28
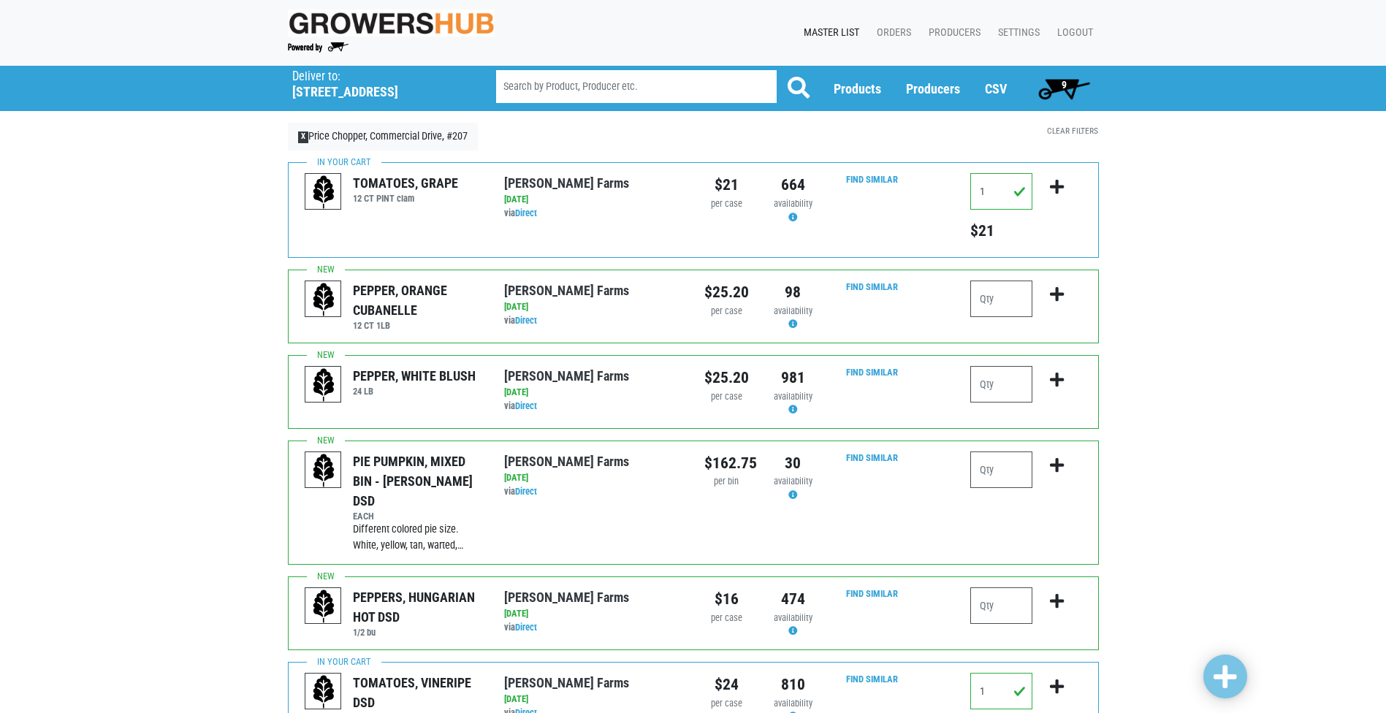
click at [843, 28] on link "Master List" at bounding box center [828, 33] width 73 height 28
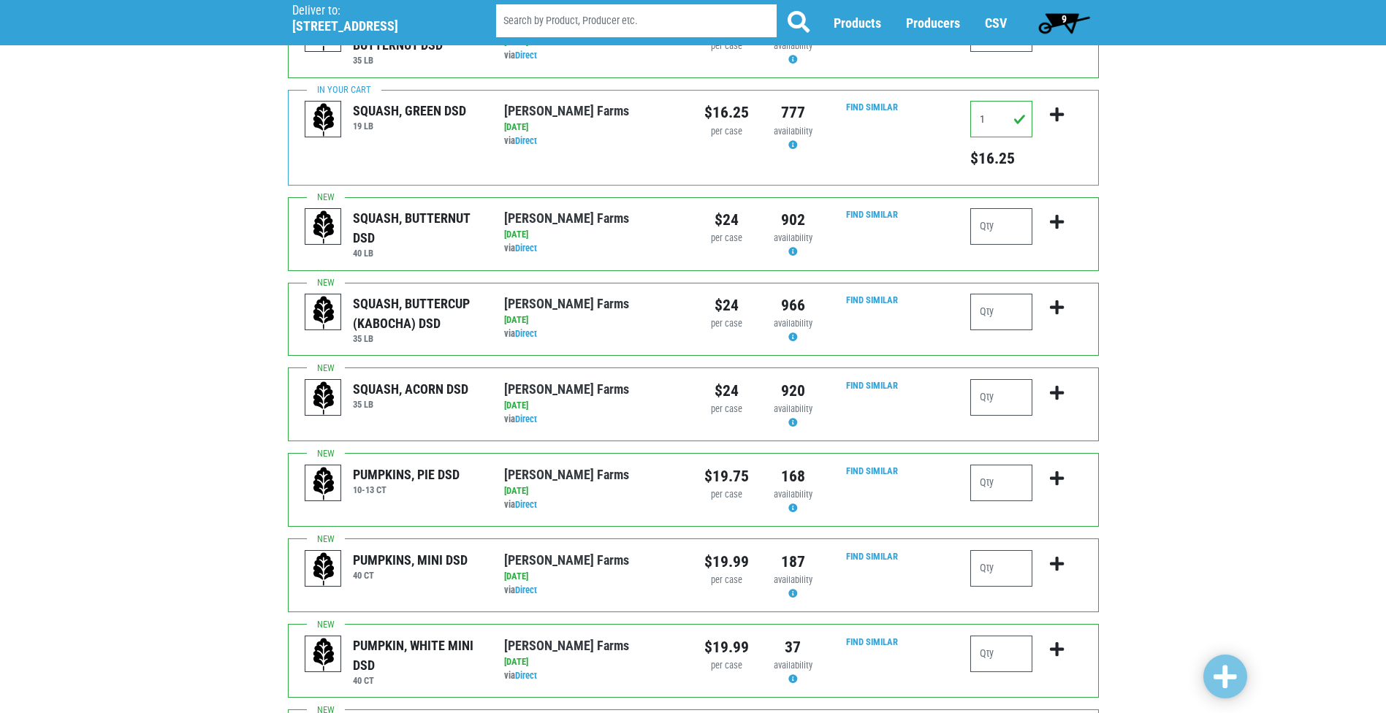
scroll to position [1169, 0]
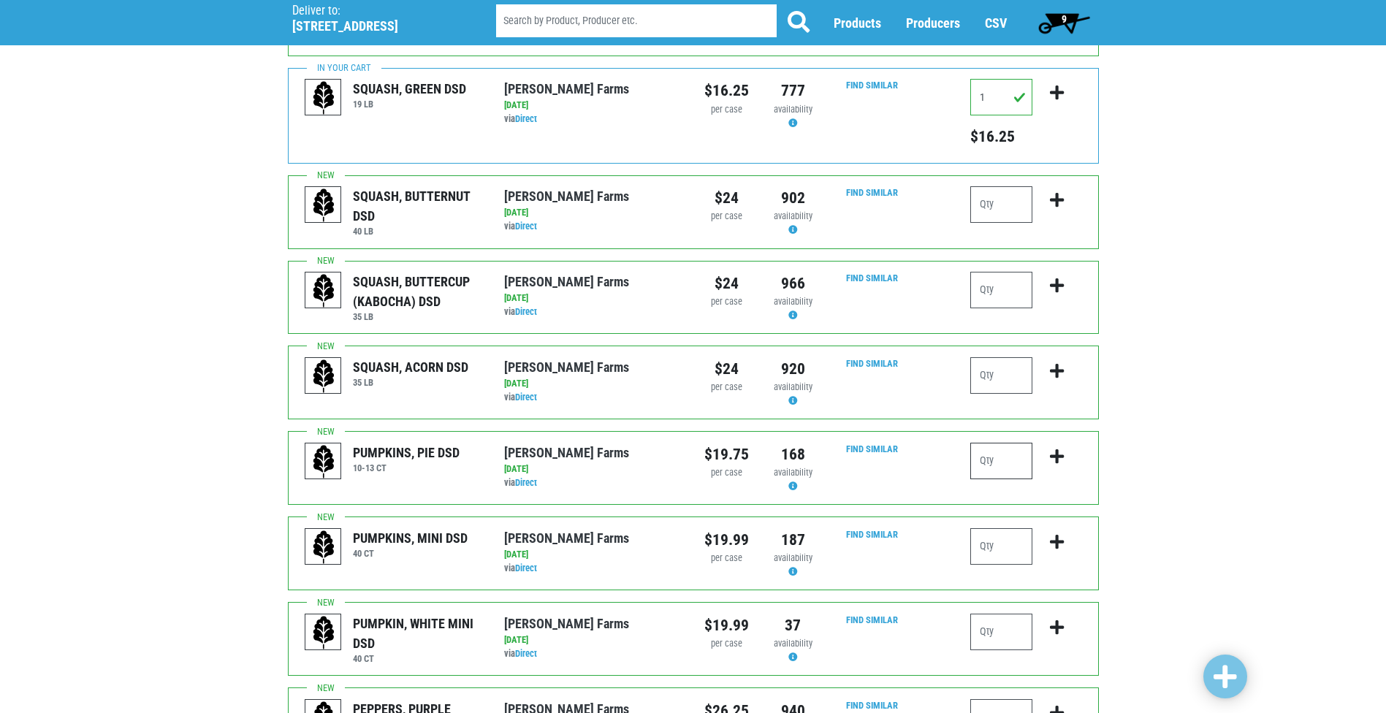
click at [988, 443] on input "number" at bounding box center [1001, 461] width 62 height 37
type input "1"
click at [1243, 682] on link at bounding box center [1225, 677] width 44 height 44
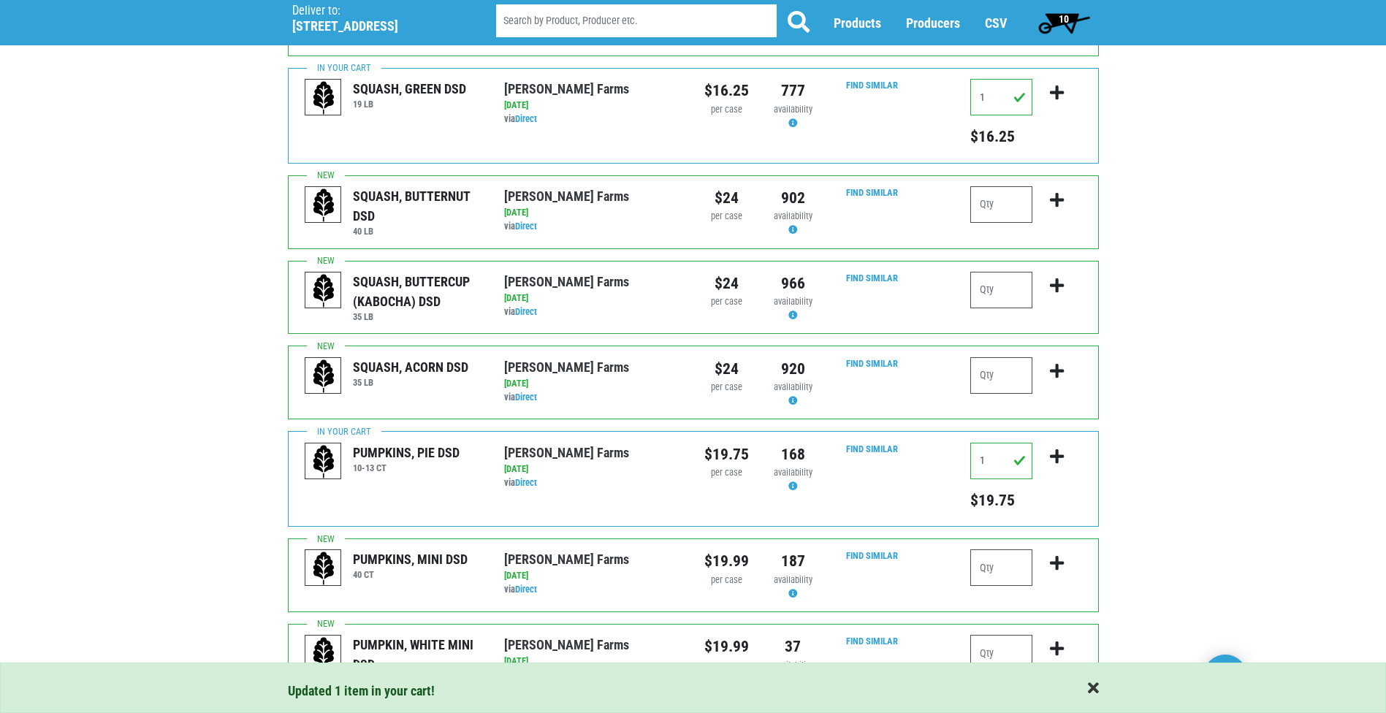
click at [1091, 687] on span "button" at bounding box center [1093, 689] width 11 height 16
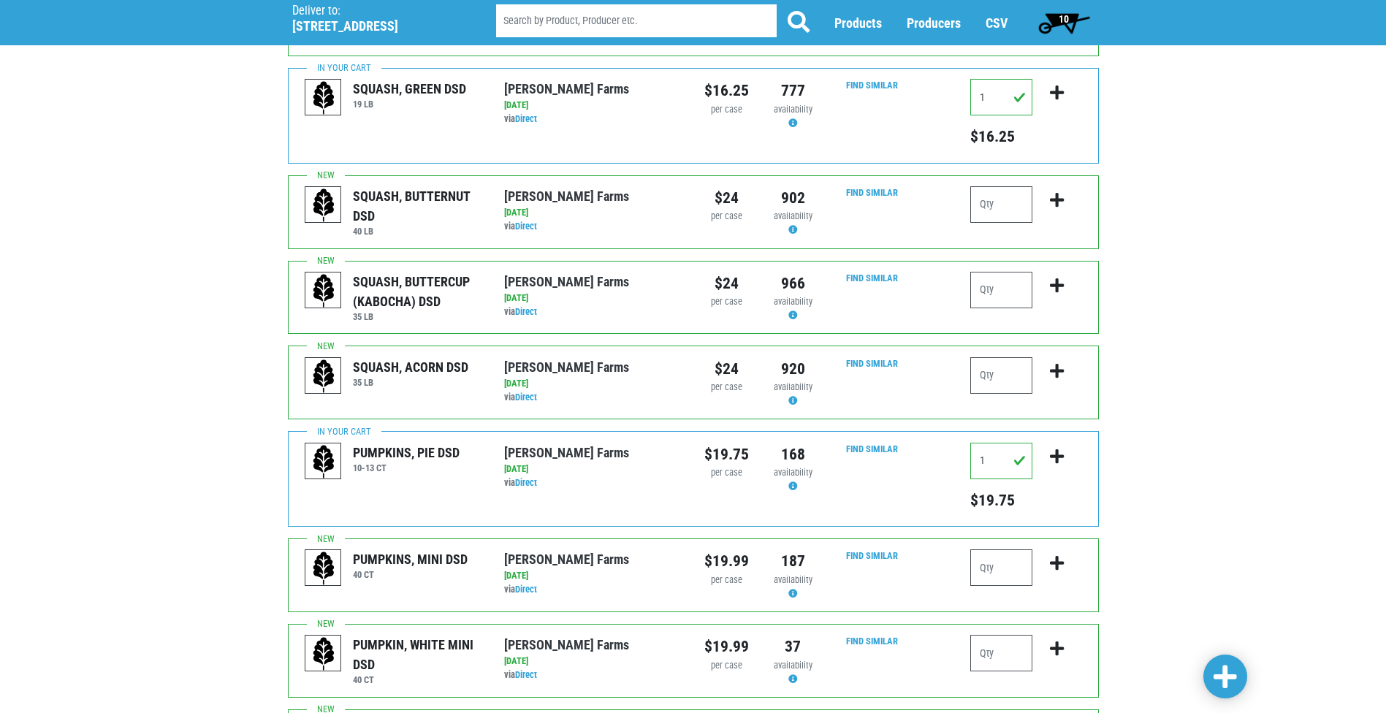
click at [1060, 10] on span "10" at bounding box center [1064, 22] width 65 height 29
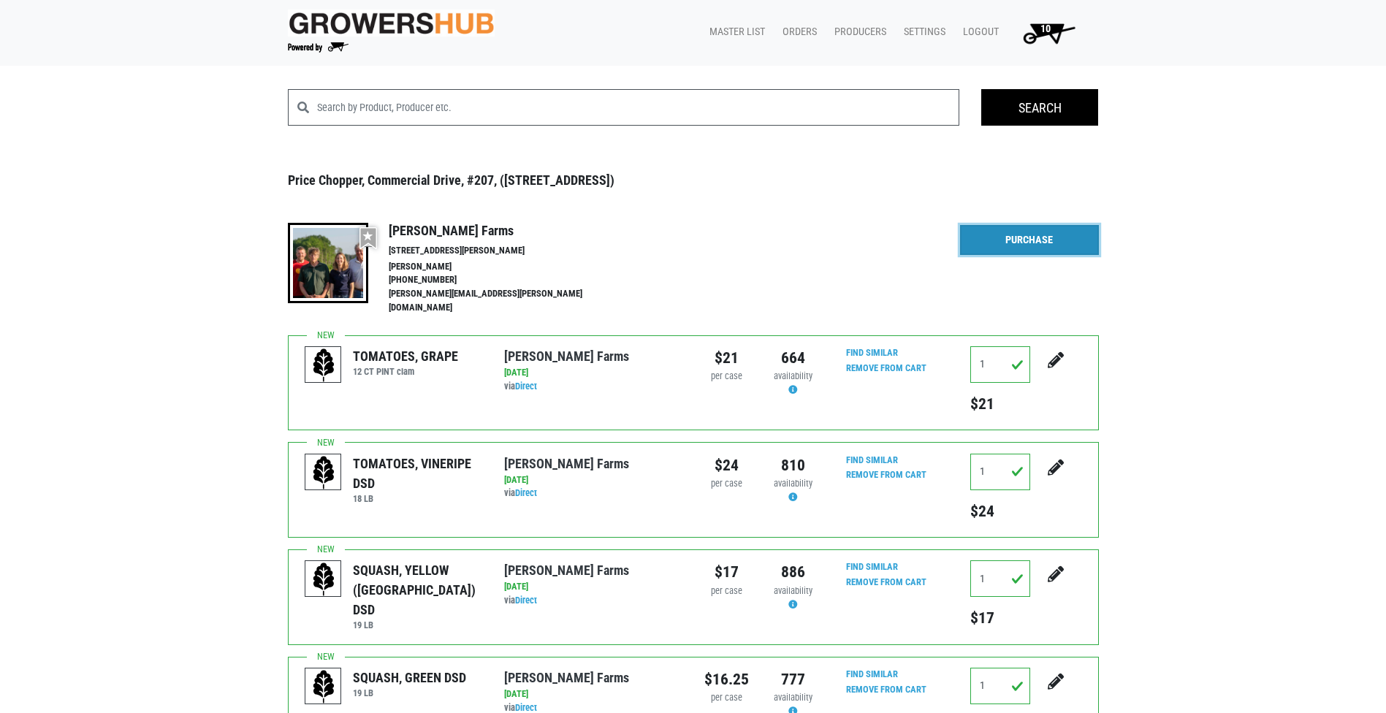
click at [1025, 251] on link "Purchase" at bounding box center [1029, 240] width 139 height 31
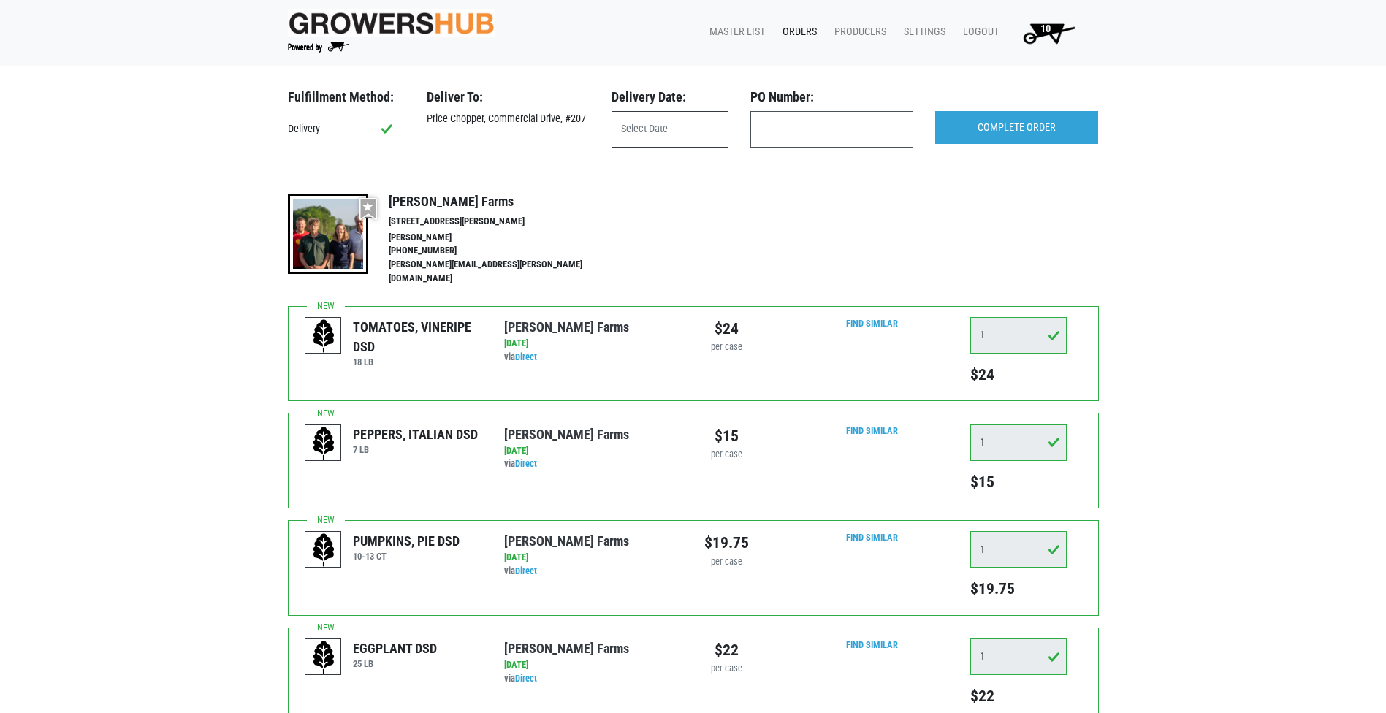
click at [669, 124] on input "text" at bounding box center [669, 129] width 117 height 37
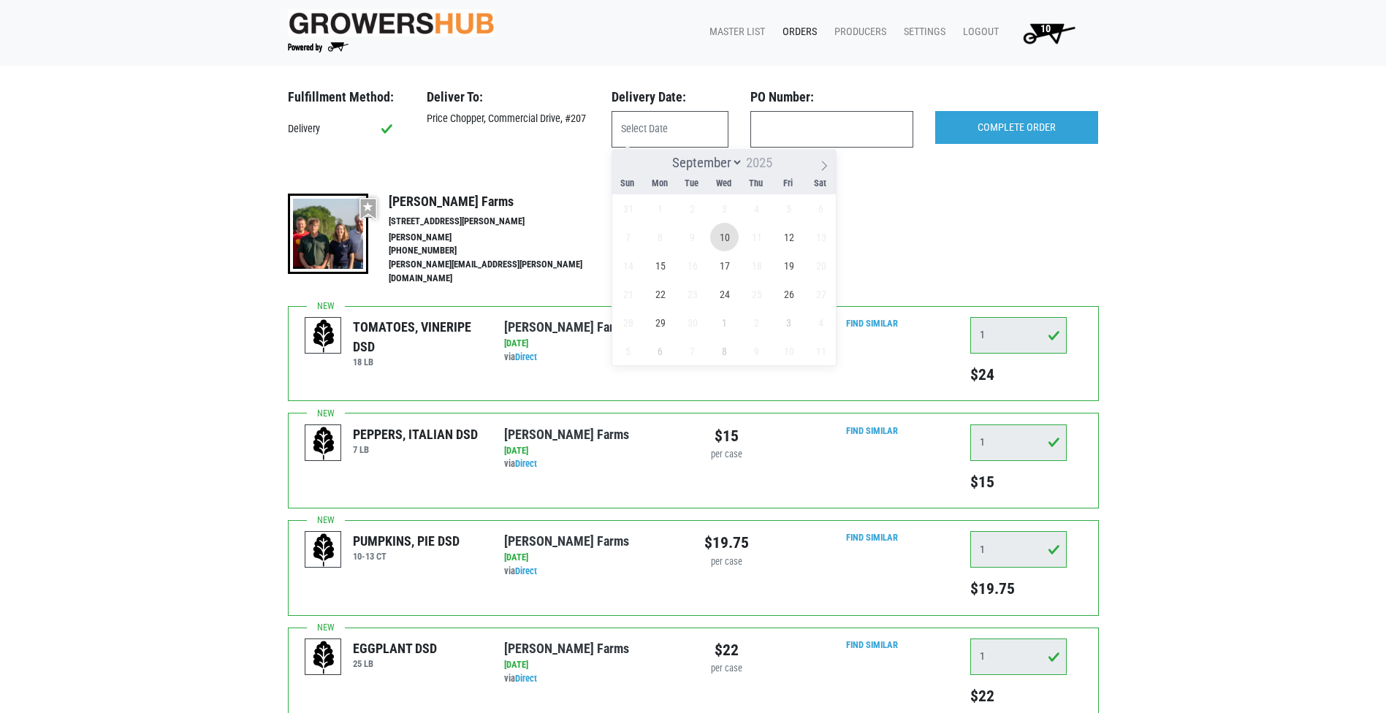
click at [720, 230] on span "10" at bounding box center [724, 237] width 28 height 28
type input "2025-09-10"
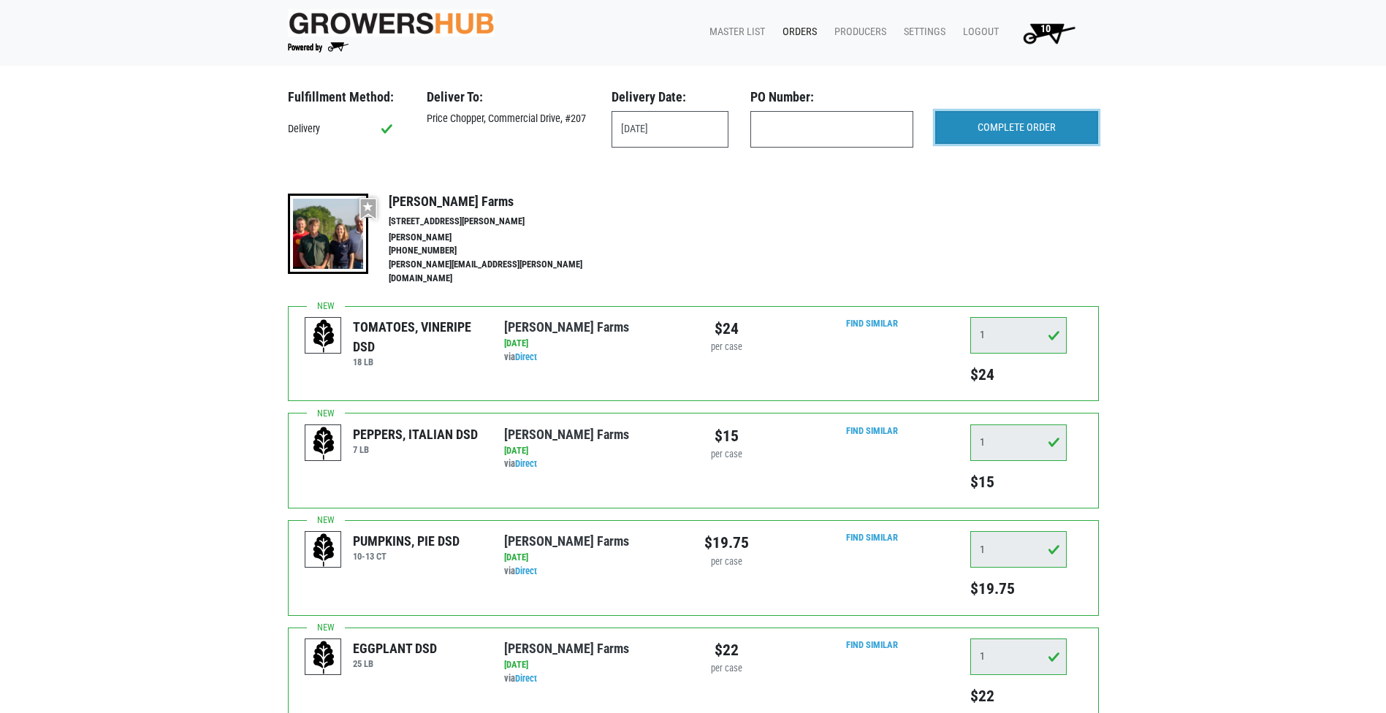
click at [1018, 133] on input "COMPLETE ORDER" at bounding box center [1016, 128] width 163 height 34
